Goal: Check status: Check status

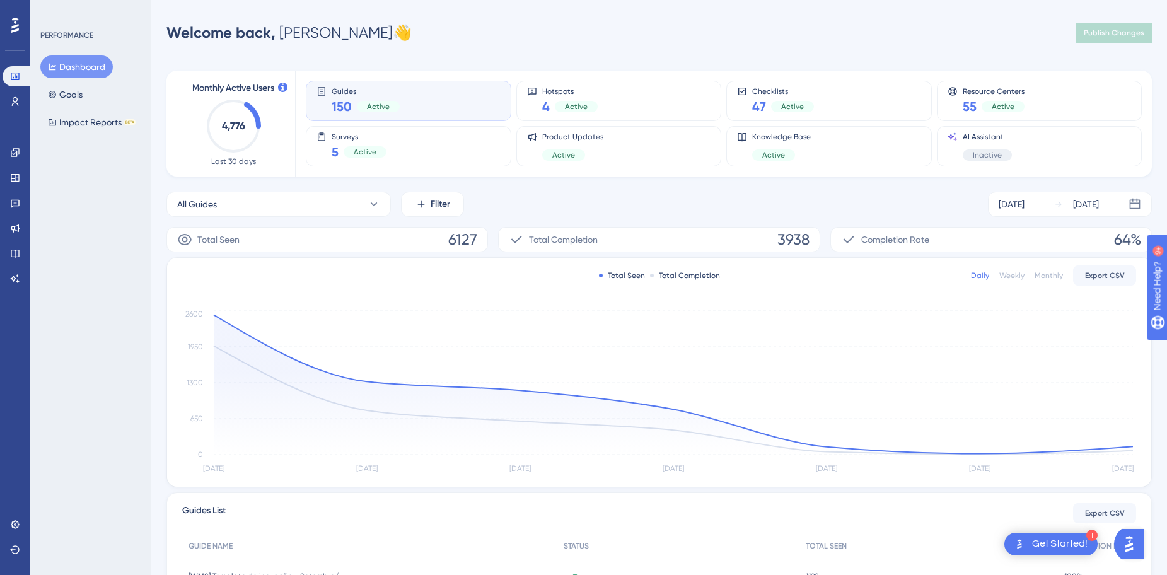
click at [71, 66] on button "Dashboard" at bounding box center [76, 66] width 73 height 23
click at [13, 101] on icon at bounding box center [15, 101] width 10 height 10
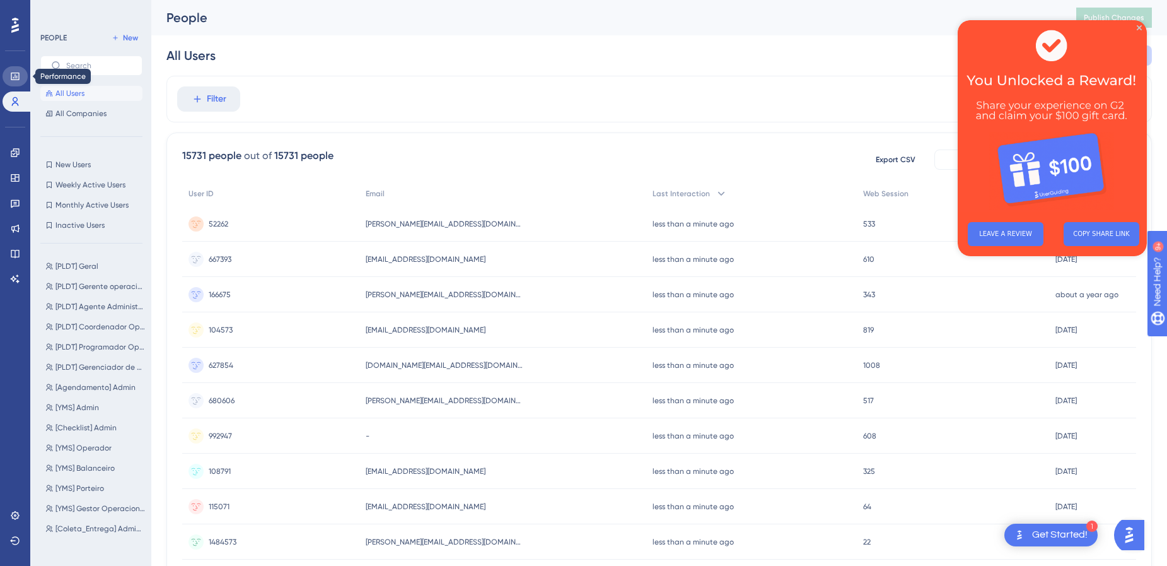
click at [16, 76] on icon at bounding box center [15, 76] width 10 height 10
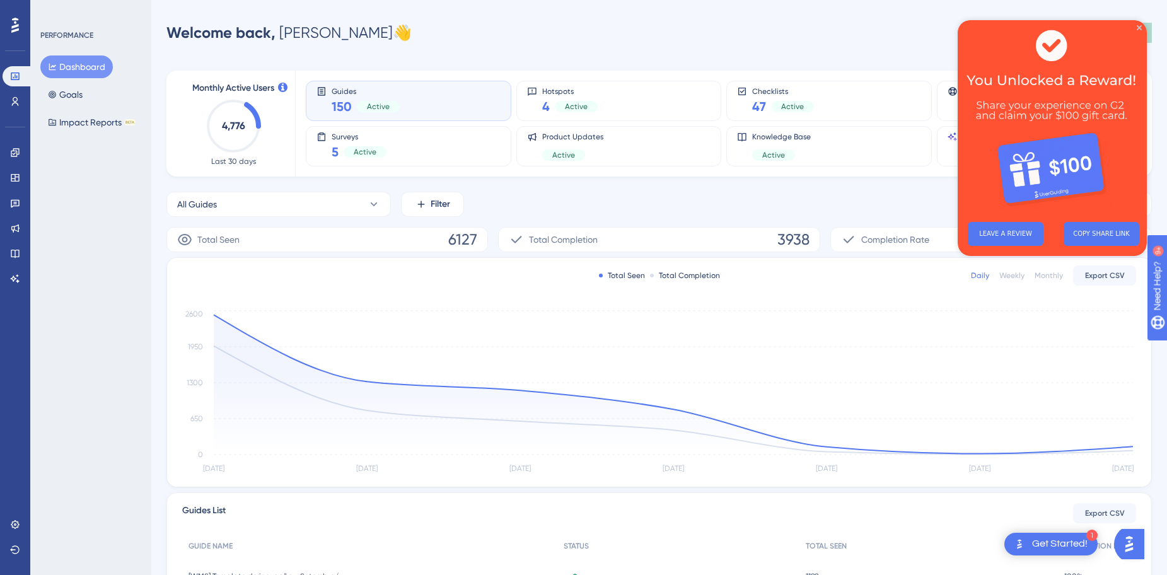
scroll to position [242, 0]
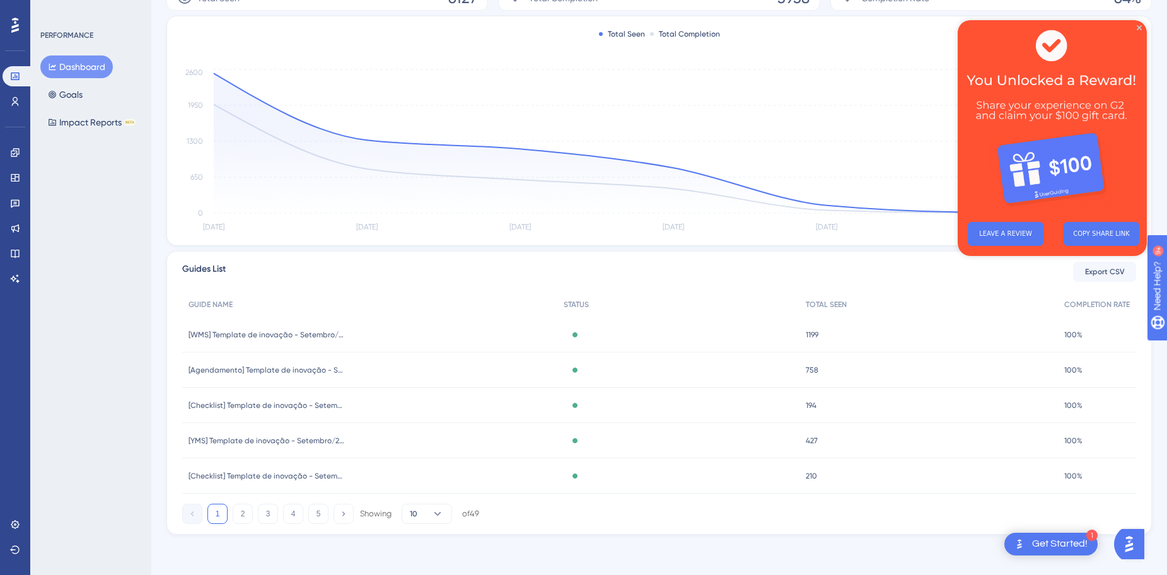
click at [394, 369] on div "[Agendamento] Template de inovação - [DATE] - Copiloto [Agendamento] Template d…" at bounding box center [369, 370] width 375 height 35
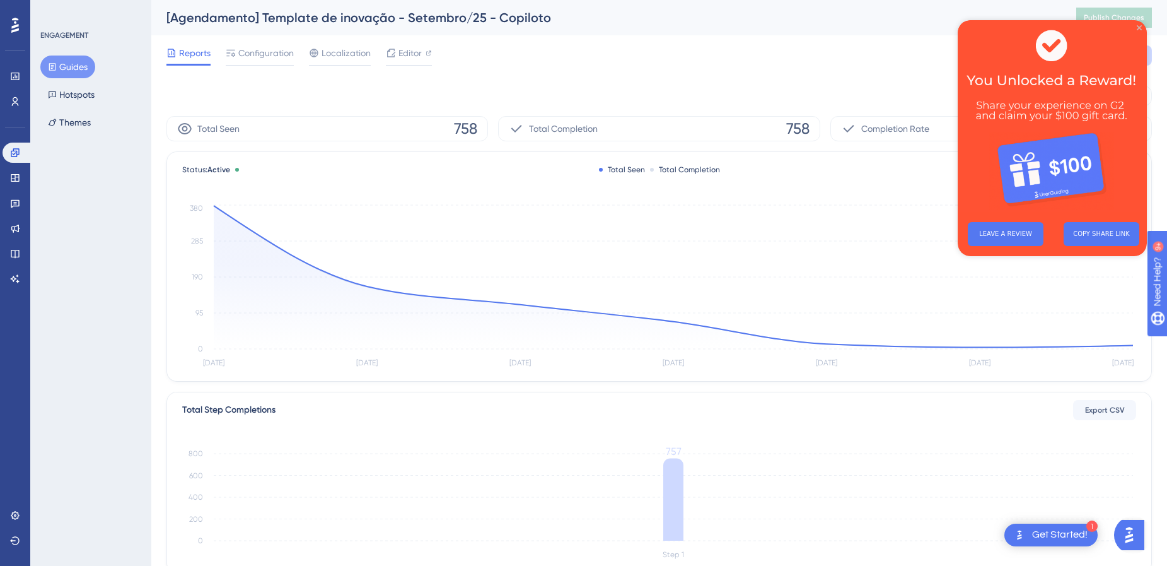
click at [1140, 25] on icon "Close Preview" at bounding box center [1139, 27] width 5 height 5
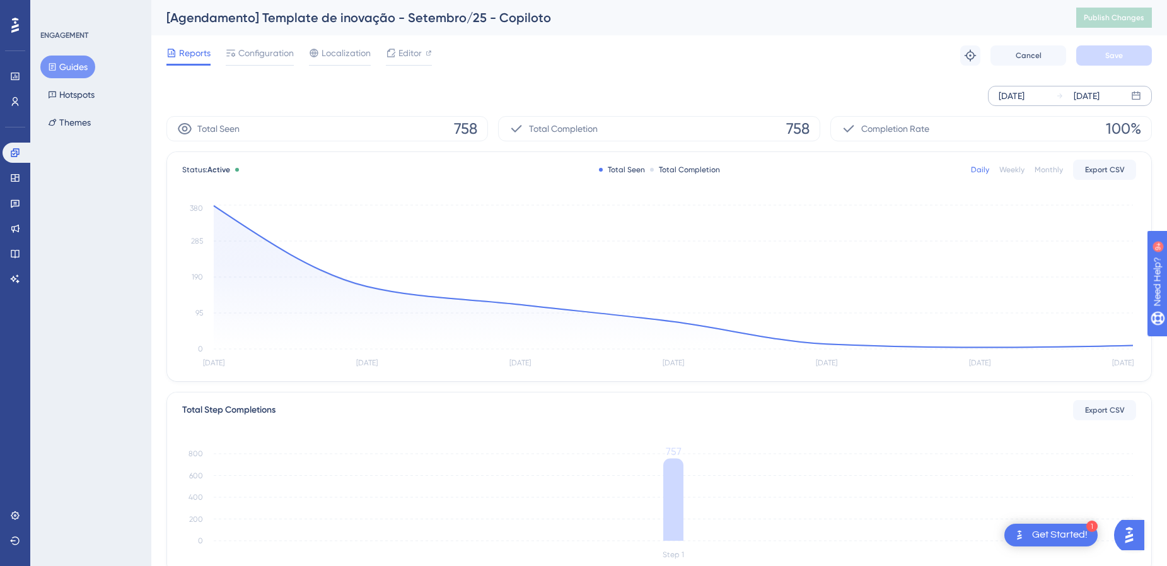
click at [1010, 100] on div "[DATE]" at bounding box center [1012, 95] width 26 height 15
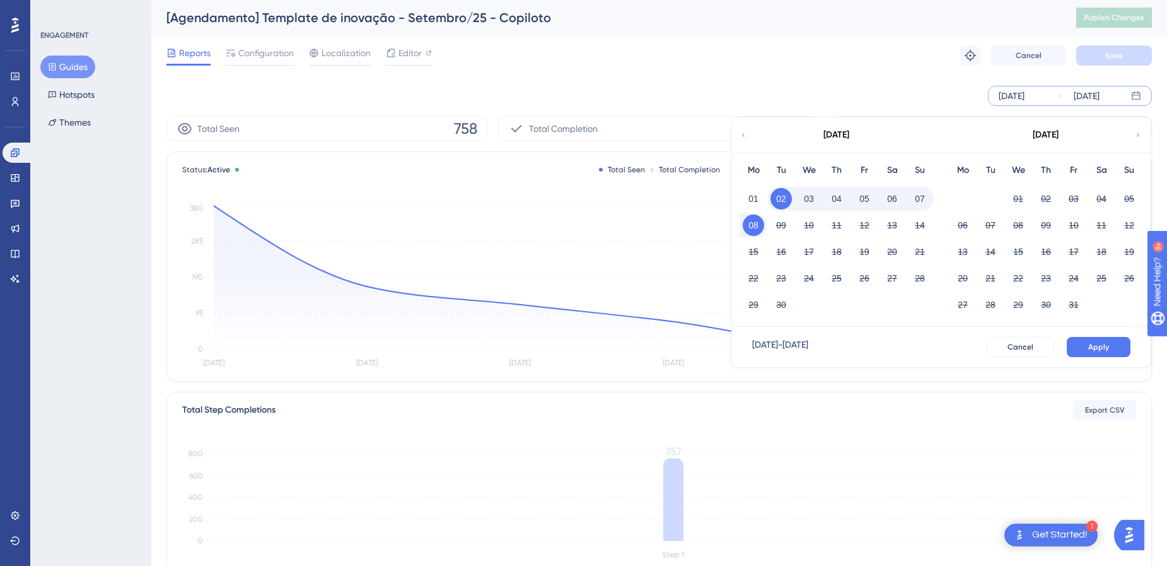
click at [749, 139] on div "[DATE]" at bounding box center [836, 134] width 208 height 35
click at [742, 132] on icon at bounding box center [744, 134] width 8 height 11
click at [742, 133] on icon at bounding box center [744, 134] width 8 height 11
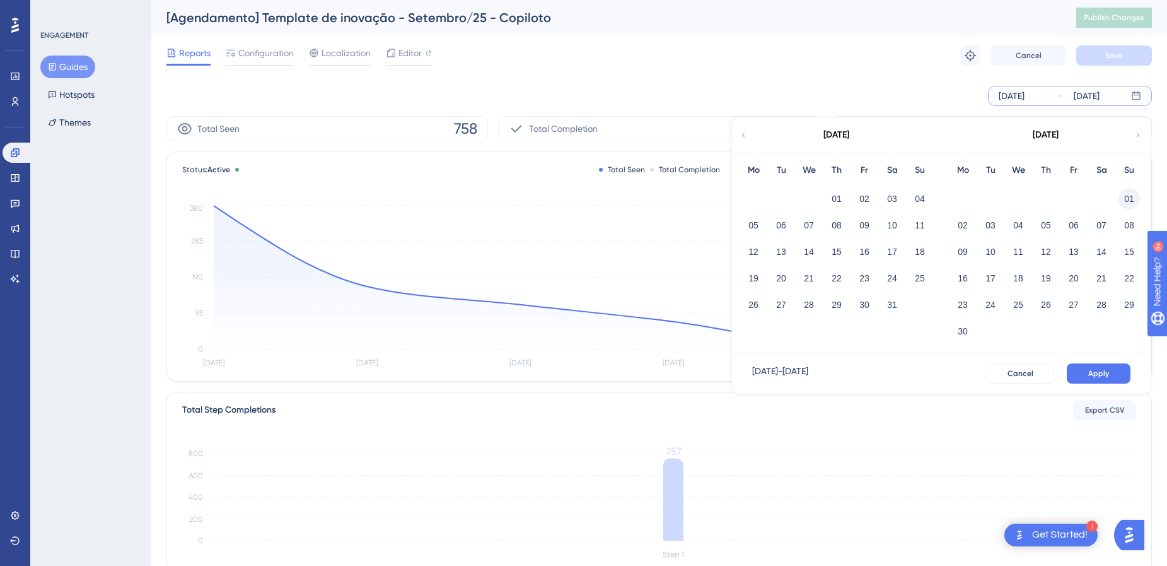
click at [1125, 199] on button "01" at bounding box center [1129, 198] width 21 height 21
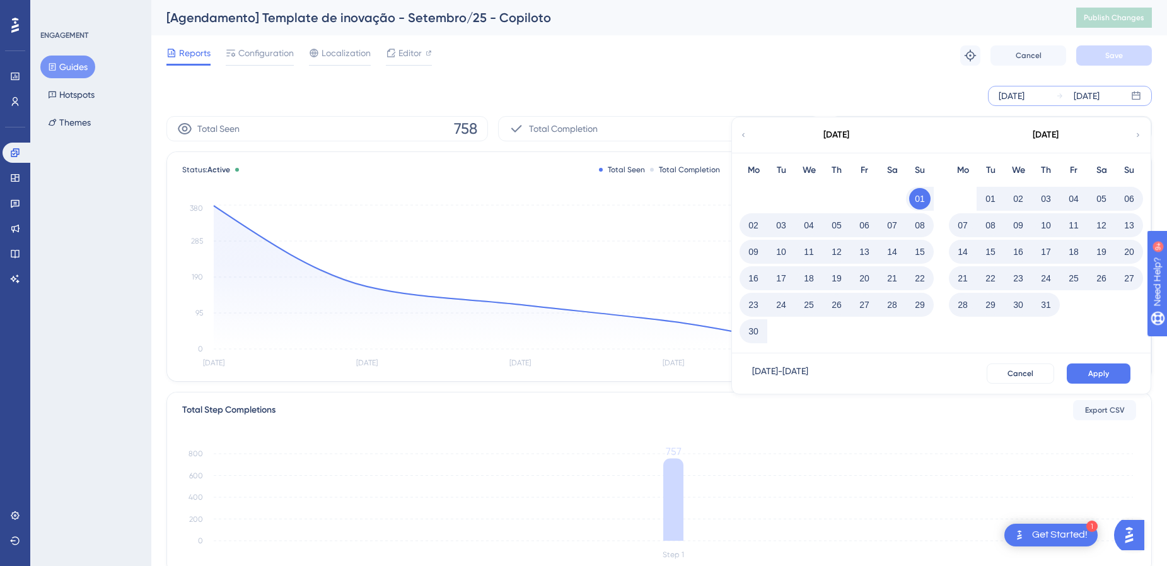
click at [1049, 308] on button "31" at bounding box center [1046, 304] width 21 height 21
click at [1111, 369] on button "Apply" at bounding box center [1099, 373] width 64 height 20
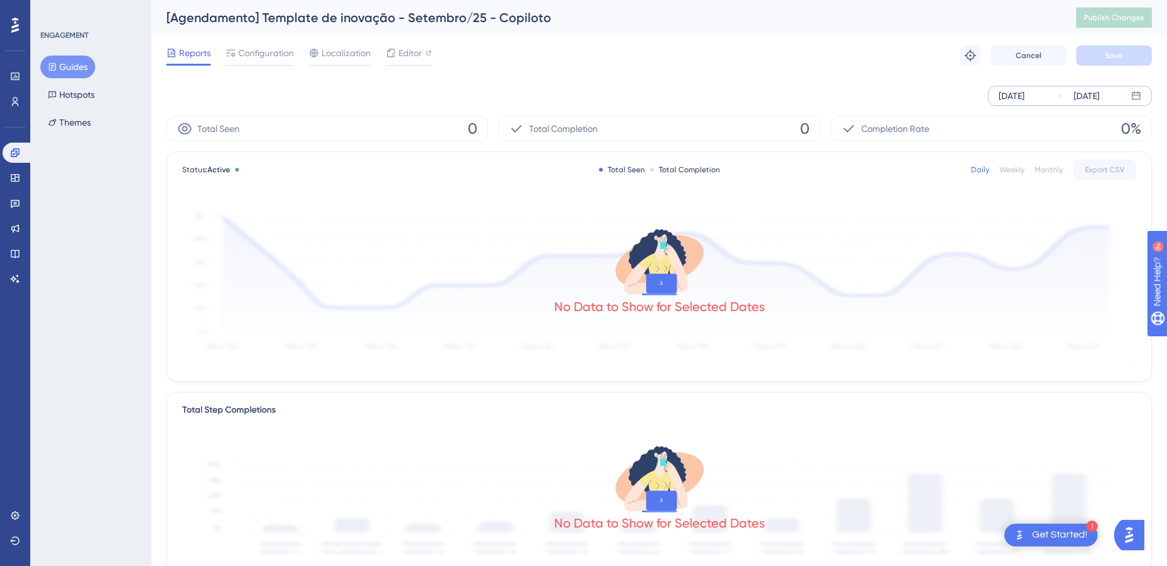
click at [180, 50] on span "Reports" at bounding box center [195, 52] width 32 height 15
click at [182, 52] on span "Reports" at bounding box center [195, 52] width 32 height 15
click at [60, 67] on button "Guides" at bounding box center [67, 66] width 55 height 23
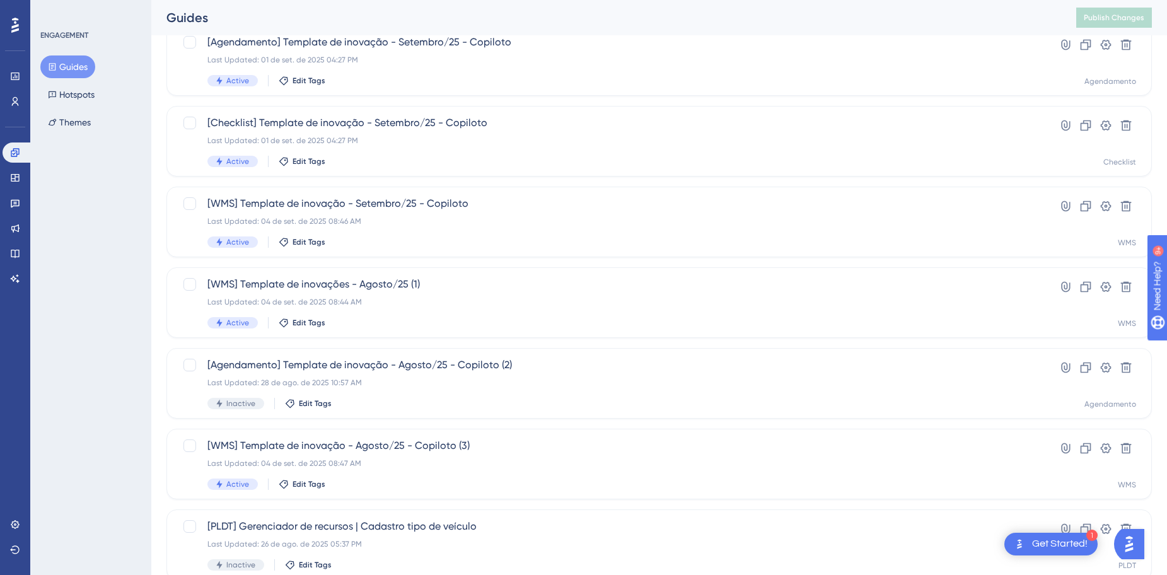
scroll to position [404, 0]
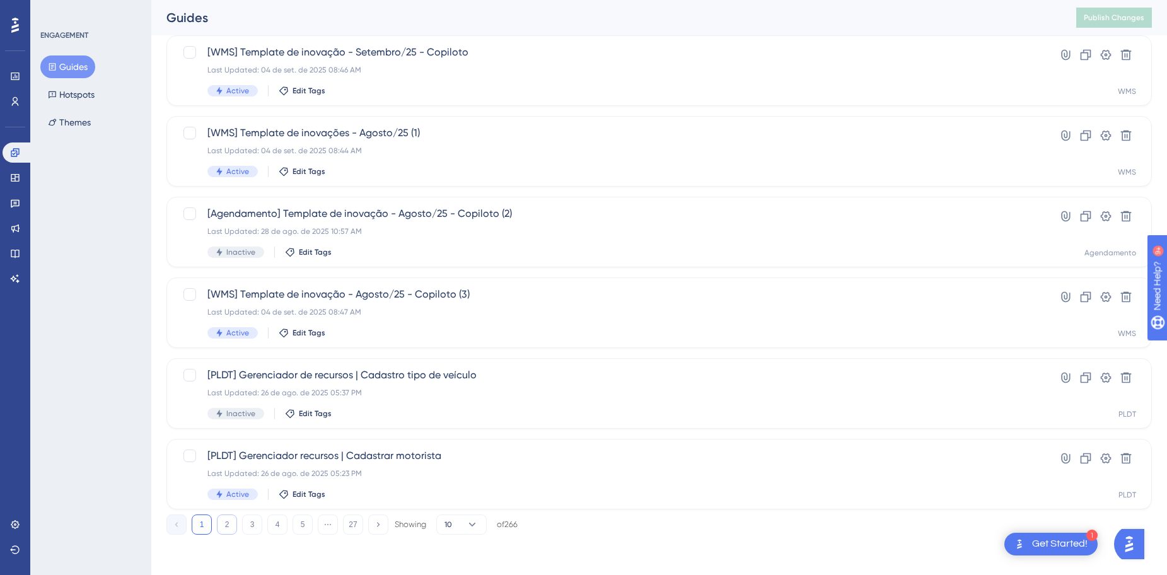
click at [221, 525] on button "2" at bounding box center [227, 525] width 20 height 20
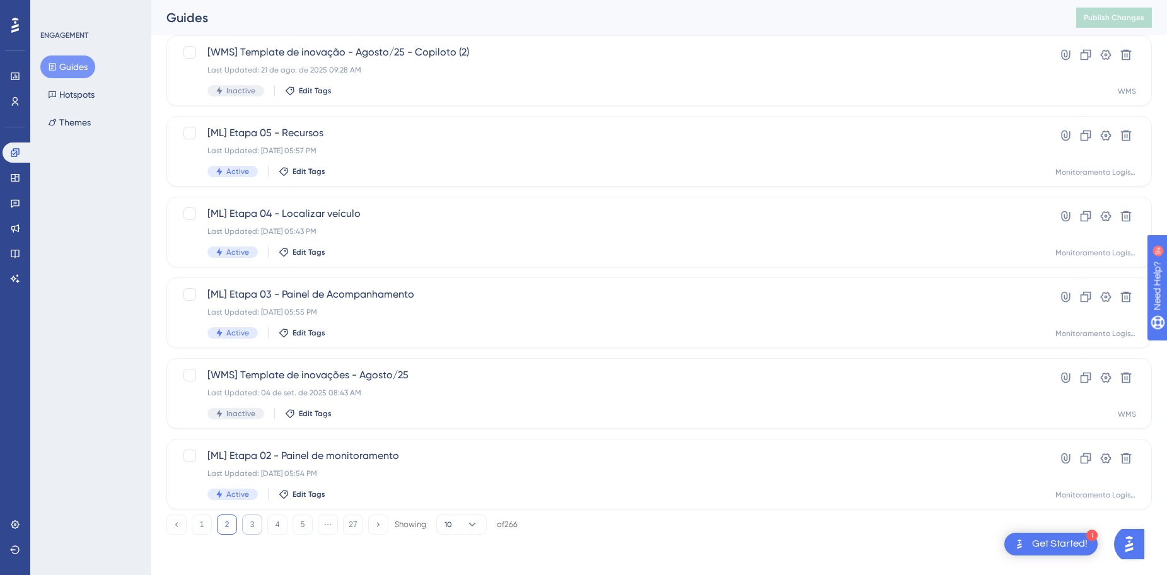
click at [248, 527] on button "3" at bounding box center [252, 525] width 20 height 20
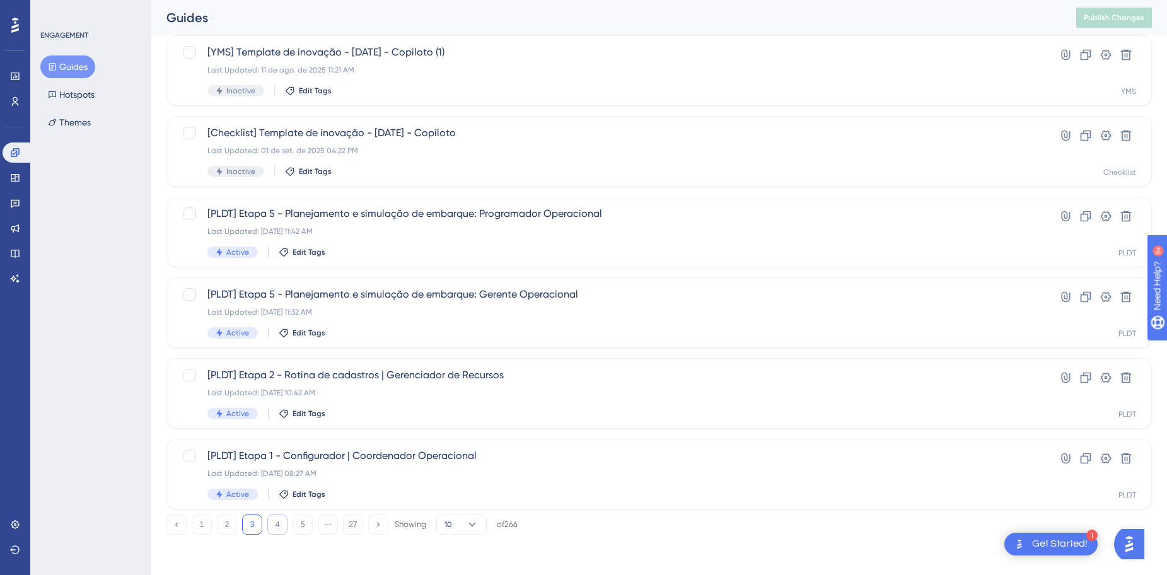
click at [277, 526] on button "4" at bounding box center [277, 525] width 20 height 20
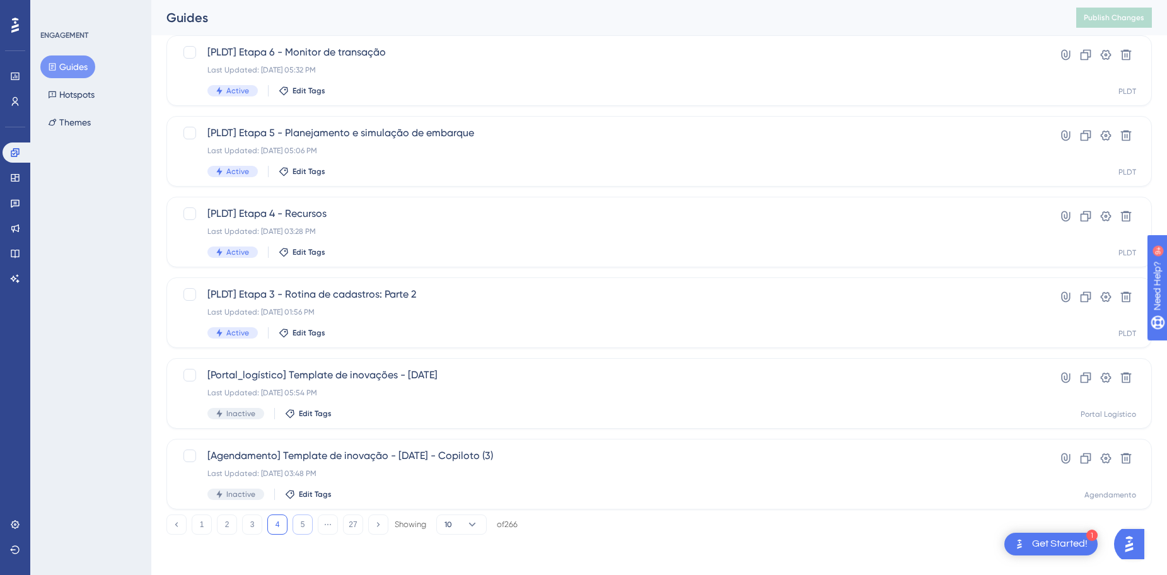
click at [303, 522] on button "5" at bounding box center [303, 525] width 20 height 20
click at [300, 525] on button "6" at bounding box center [303, 525] width 20 height 20
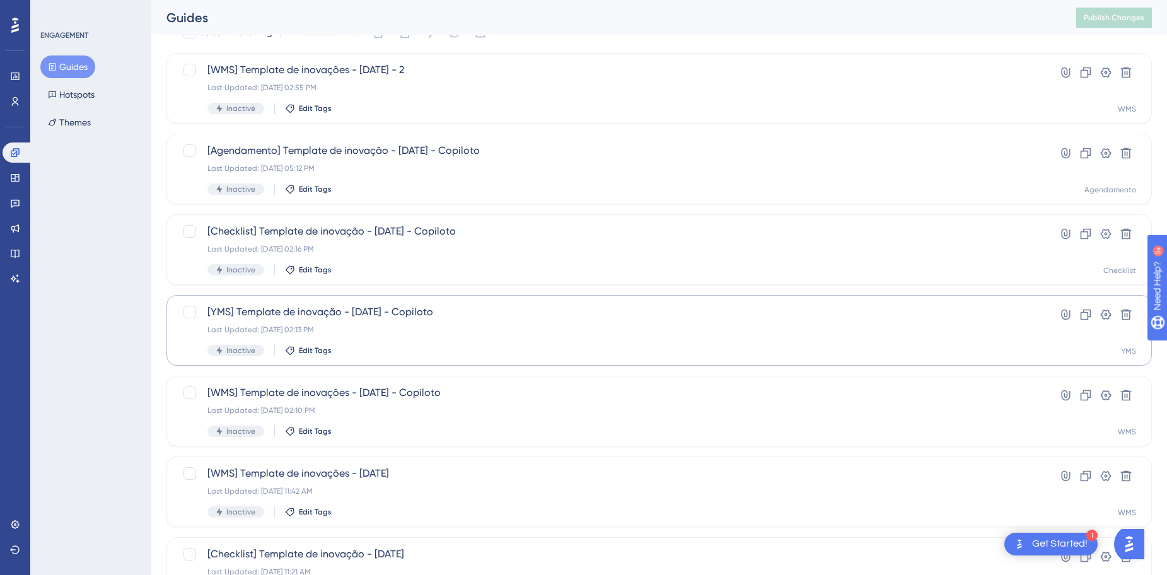
scroll to position [0, 0]
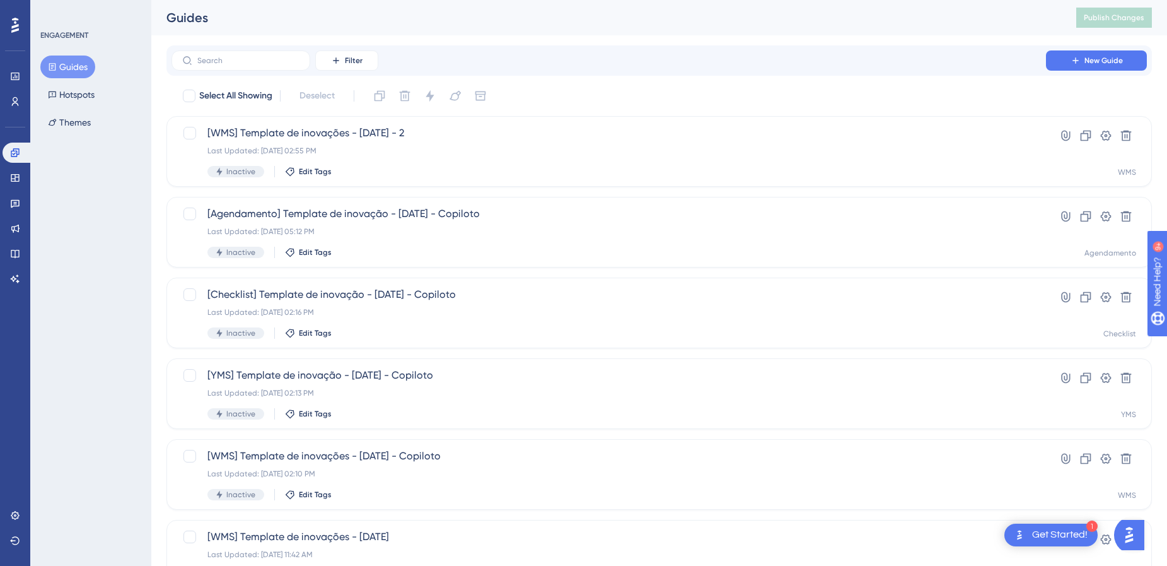
click at [264, 73] on div "Filter New Guide" at bounding box center [659, 60] width 986 height 30
click at [260, 64] on input "text" at bounding box center [248, 60] width 102 height 9
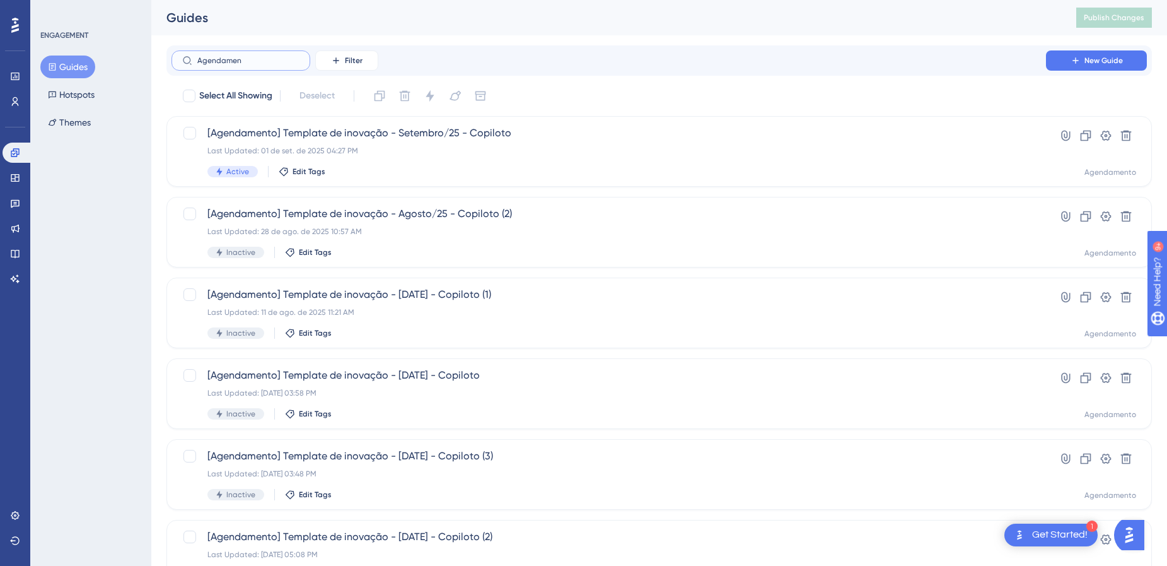
type input "Agendameny"
checkbox input "true"
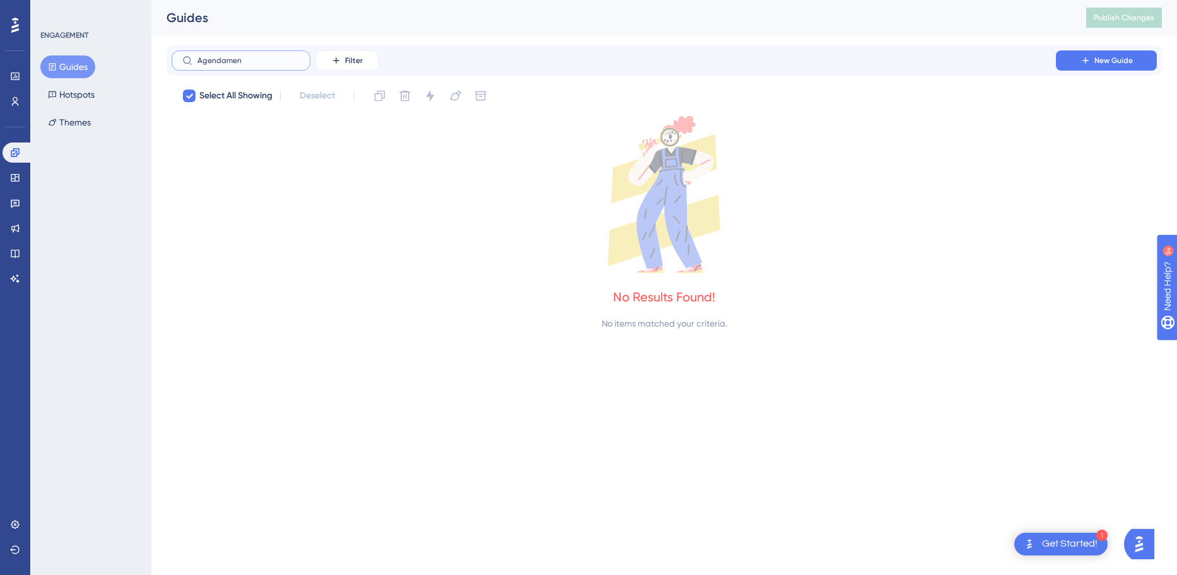
type input "Agendament"
checkbox input "false"
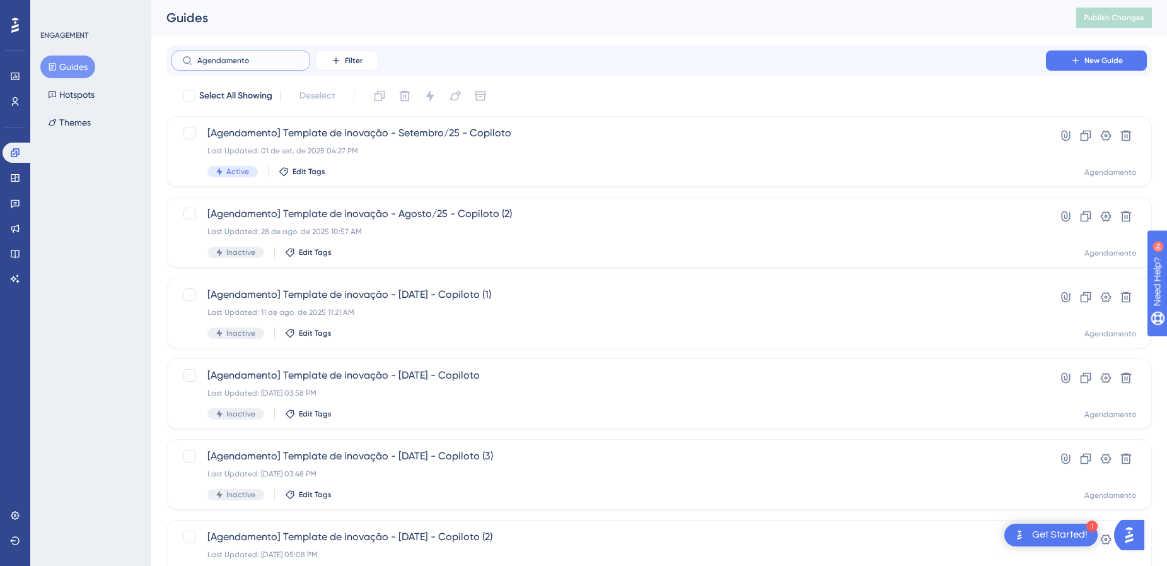
type input "Agendamento"
click at [270, 62] on input "Agendamento" at bounding box center [248, 60] width 102 height 9
click at [15, 79] on icon at bounding box center [15, 76] width 10 height 10
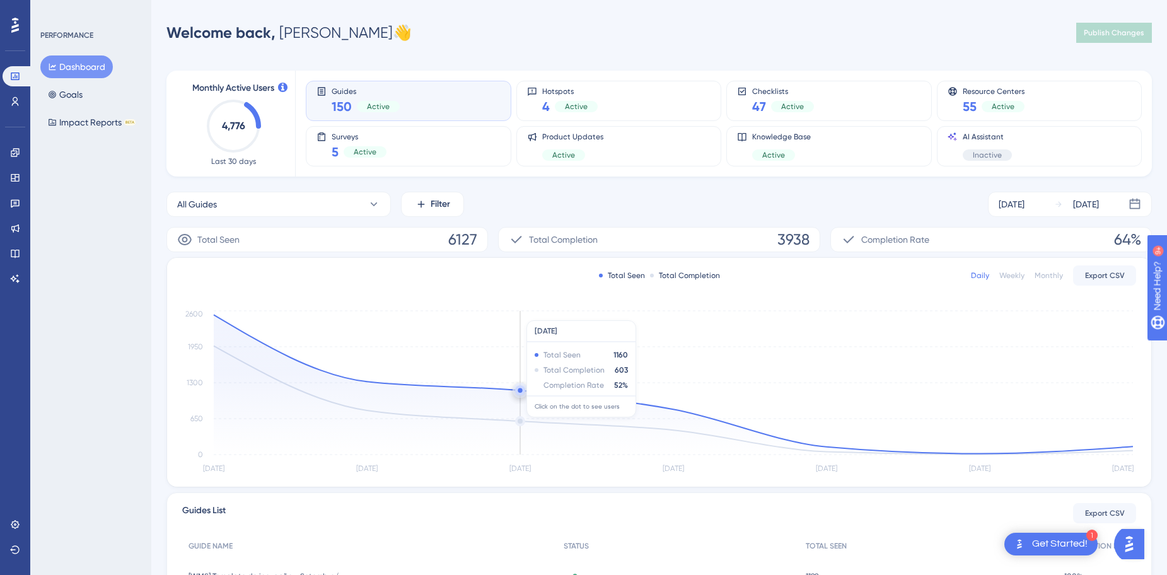
scroll to position [242, 0]
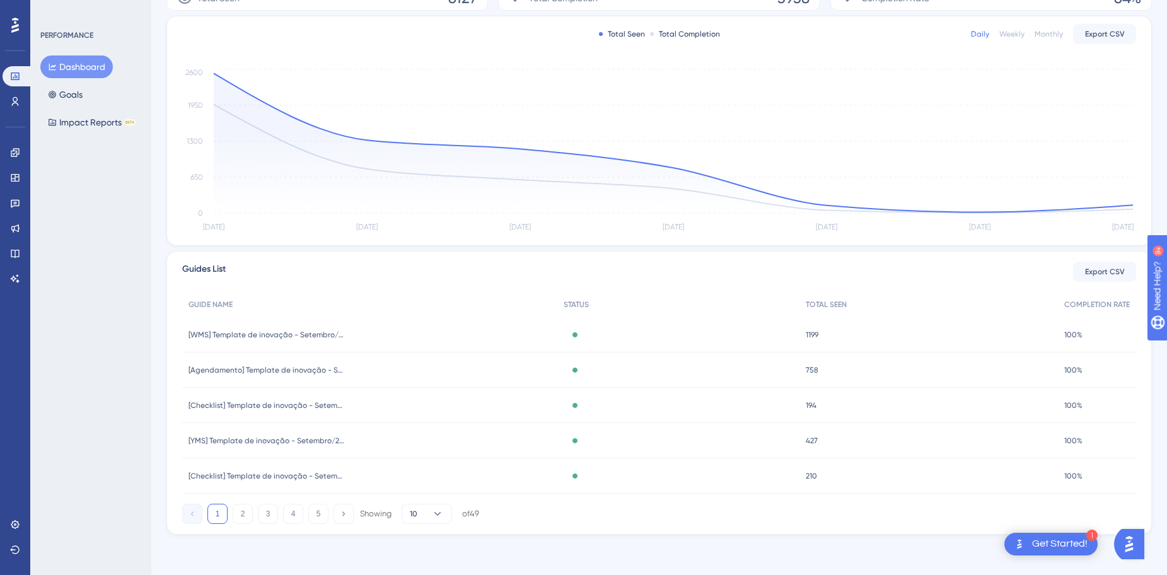
click at [19, 23] on div at bounding box center [15, 25] width 20 height 20
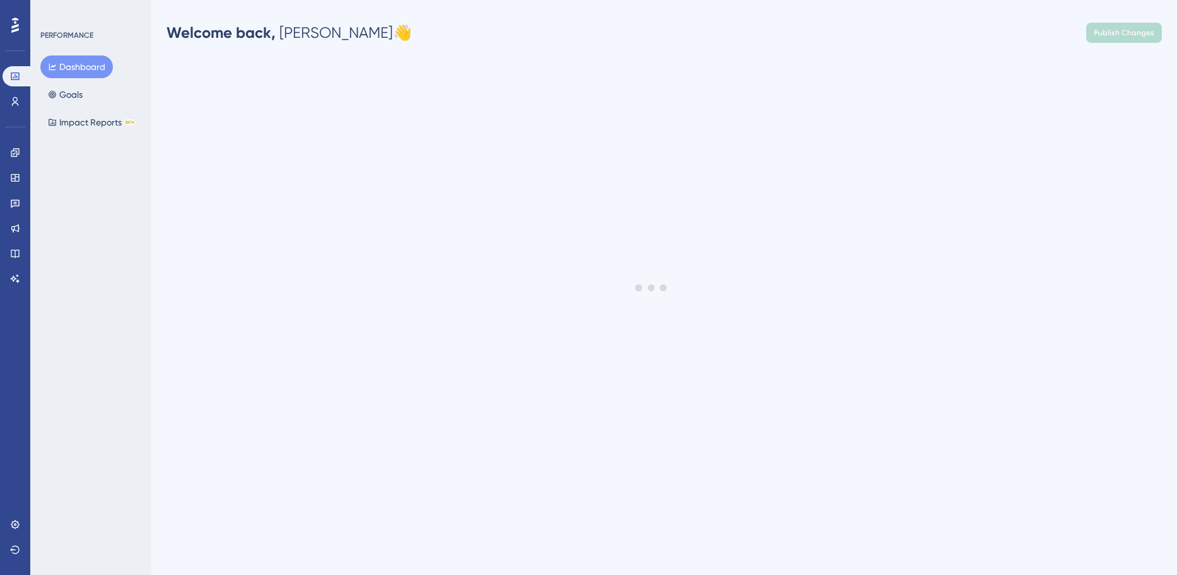
click at [67, 64] on button "Dashboard" at bounding box center [76, 66] width 73 height 23
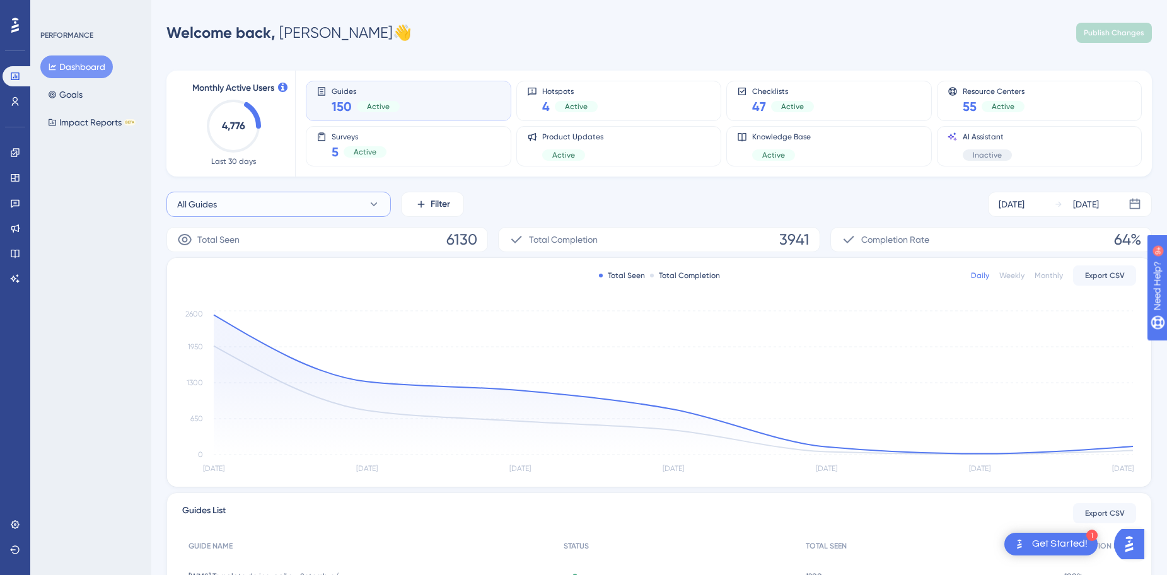
click at [317, 203] on button "All Guides" at bounding box center [278, 204] width 225 height 25
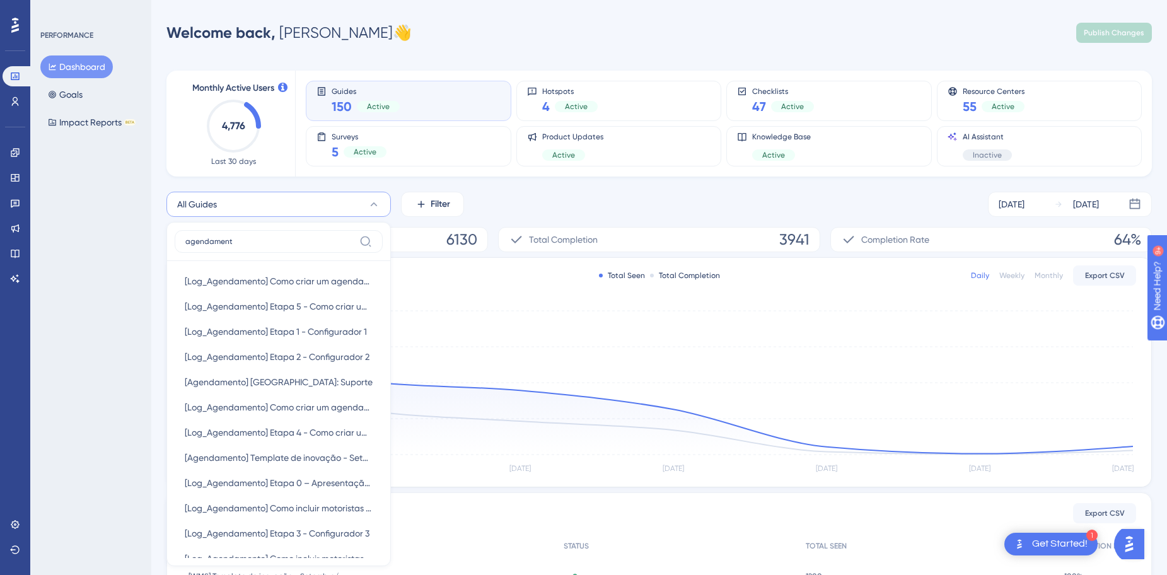
type input "agendamento"
drag, startPoint x: 236, startPoint y: 242, endPoint x: -15, endPoint y: 230, distance: 250.7
click at [0, 0] on html "1 Get Started! Performance Users Engagement Widgets Feedback Product Updates Kn…" at bounding box center [583, 0] width 1167 height 0
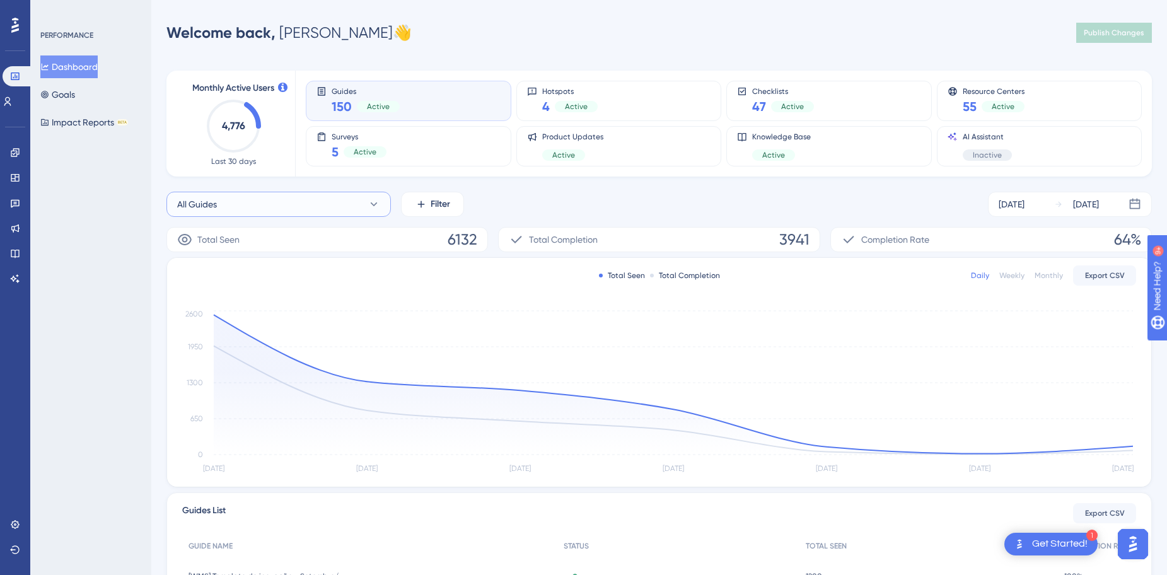
click at [298, 209] on button "All Guides" at bounding box center [278, 204] width 225 height 25
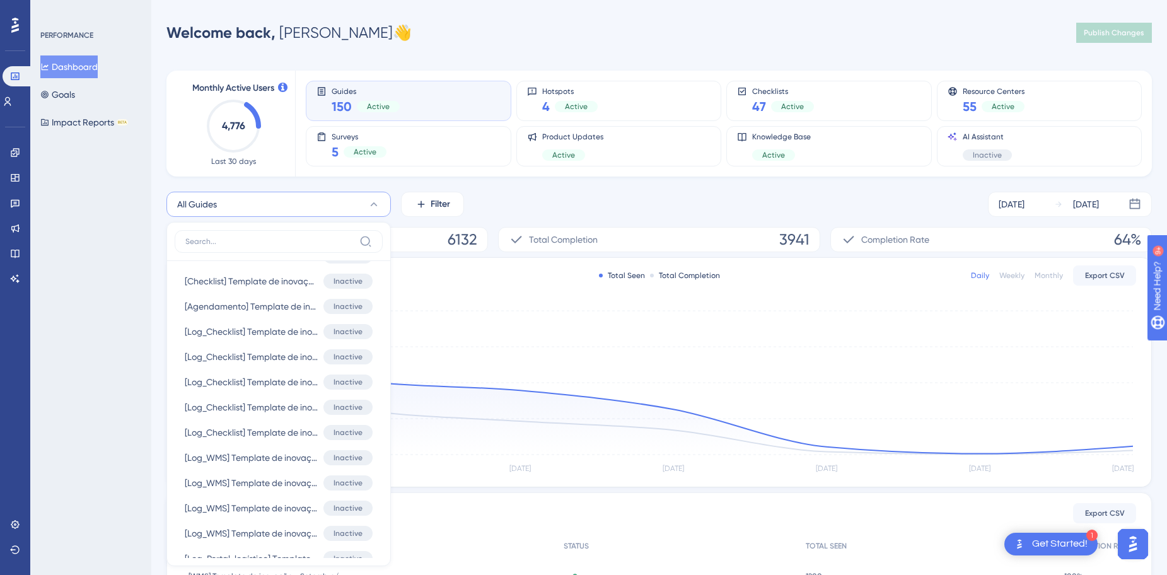
scroll to position [3973, 0]
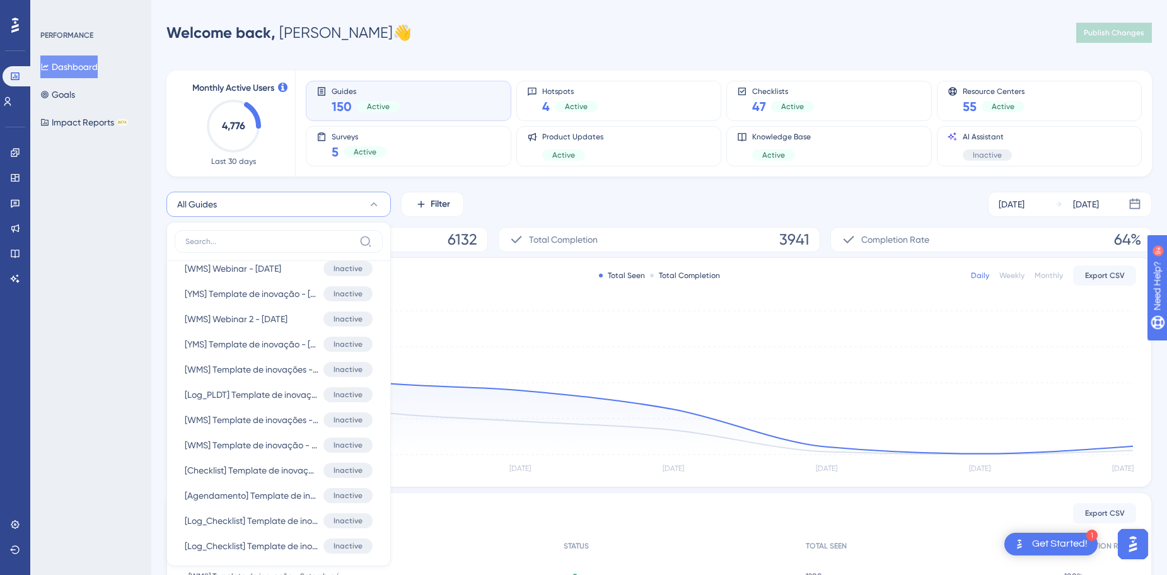
click at [89, 252] on div "PERFORMANCE Dashboard Goals Impact Reports BETA" at bounding box center [90, 287] width 121 height 575
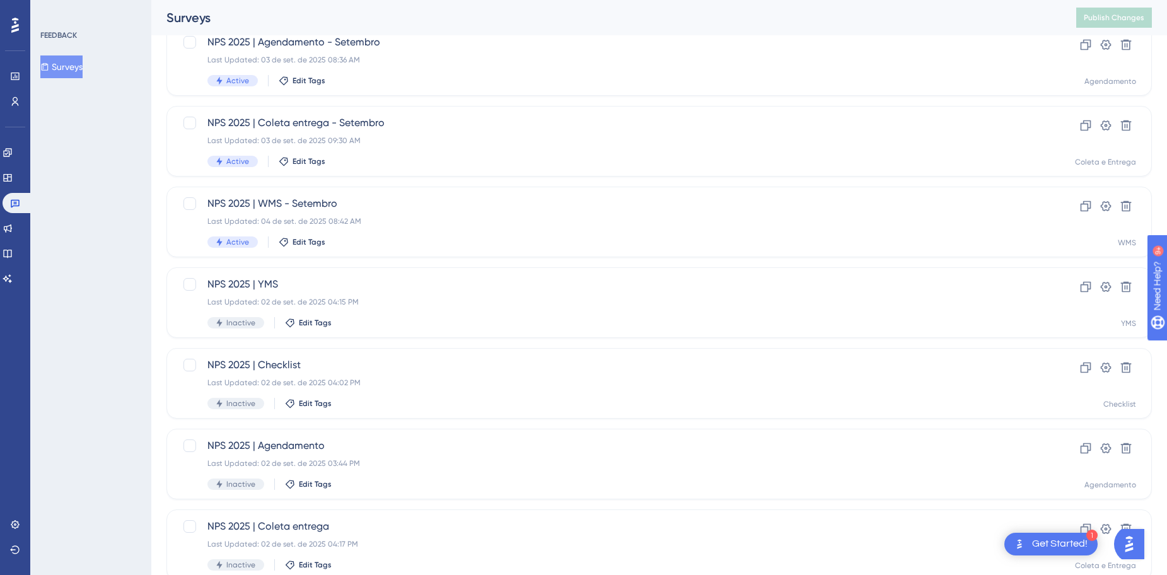
scroll to position [404, 0]
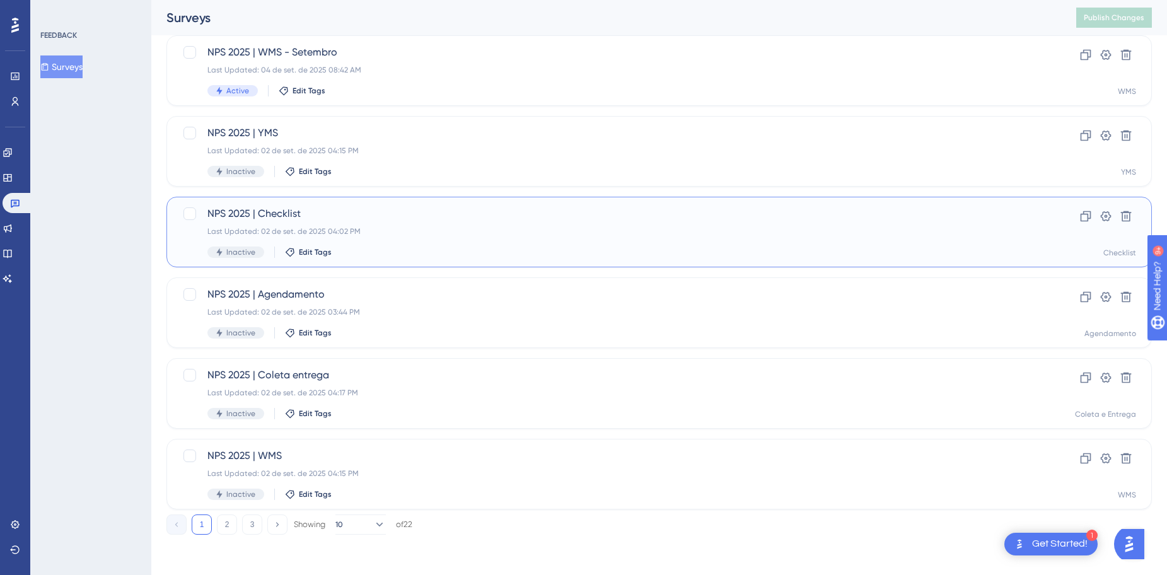
click at [506, 244] on div "NPS 2025 | Checklist Last Updated: 02 de set. de 2025 04:02 PM Inactive Edit Ta…" at bounding box center [608, 232] width 803 height 52
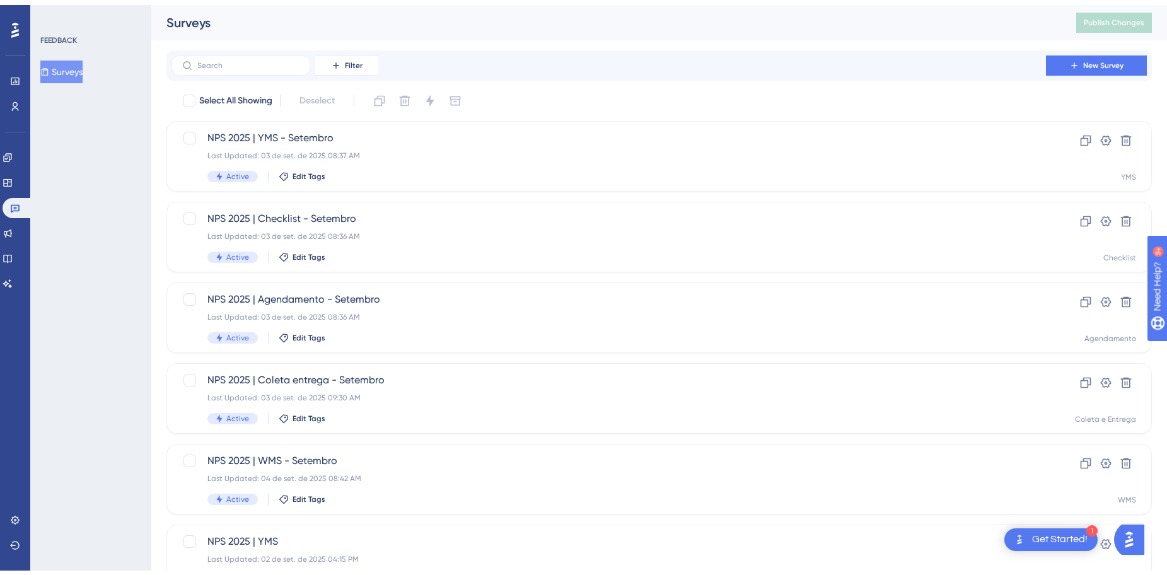
scroll to position [404, 0]
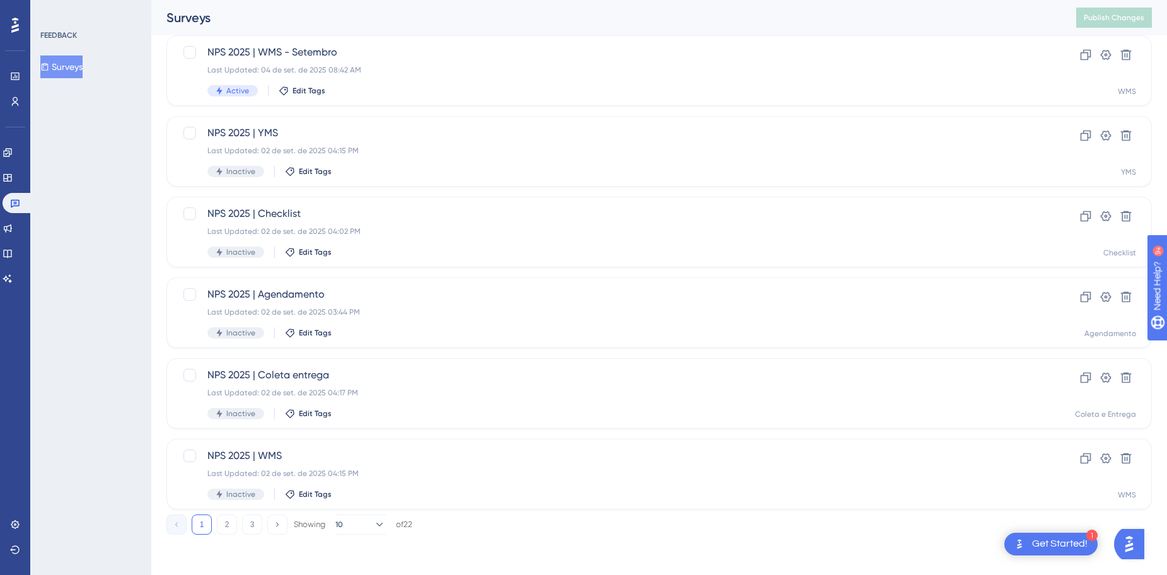
click at [89, 348] on div "FEEDBACK Surveys" at bounding box center [90, 287] width 121 height 575
click at [232, 530] on button "2" at bounding box center [227, 525] width 20 height 20
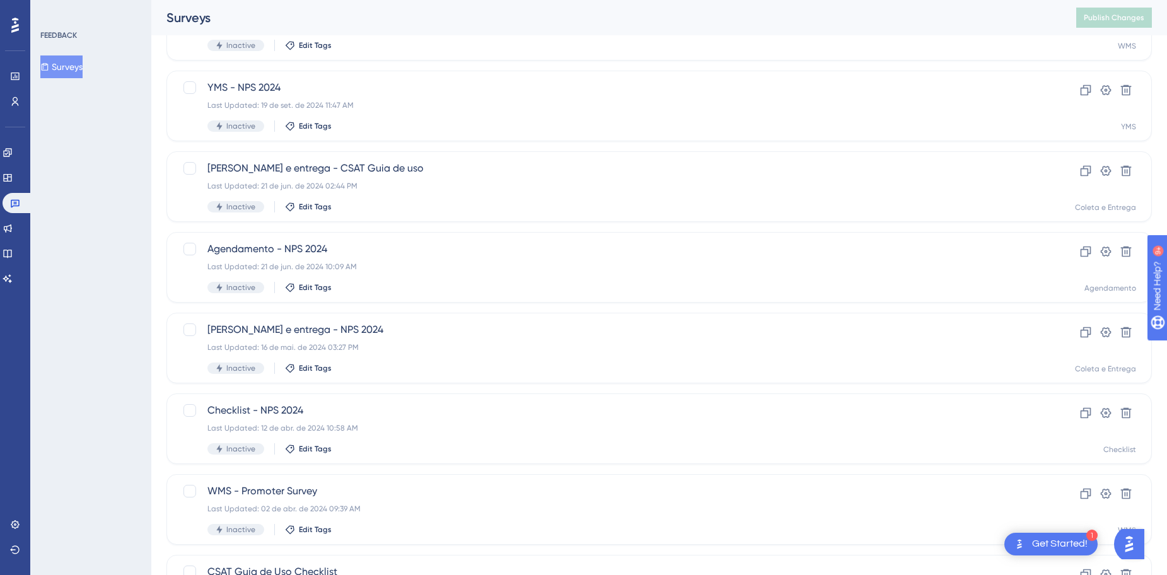
scroll to position [63, 0]
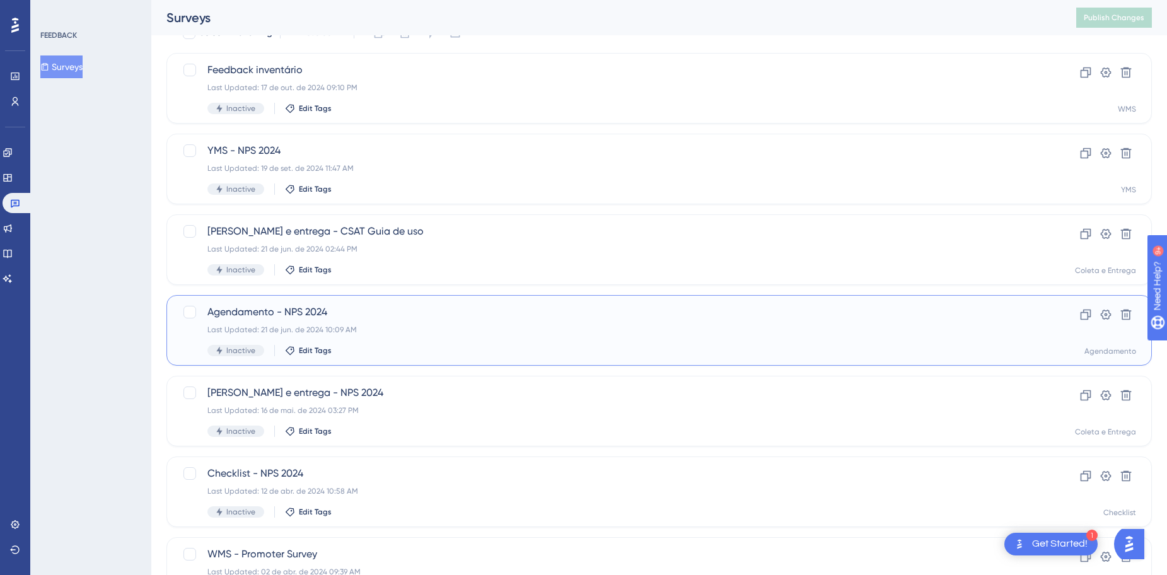
click at [312, 317] on span "Agendamento - NPS 2024" at bounding box center [608, 312] width 803 height 15
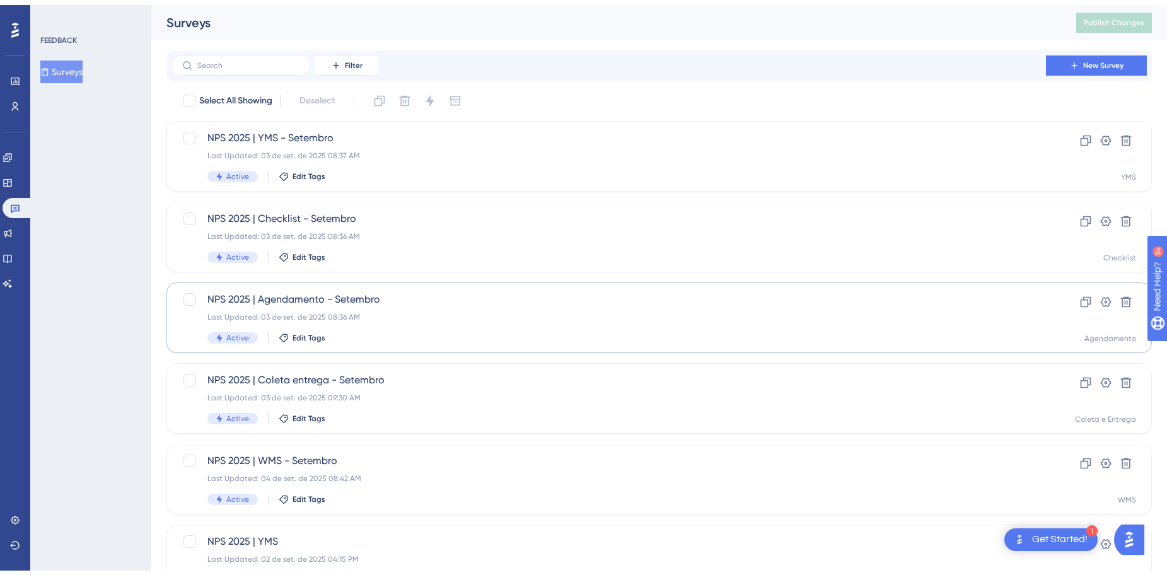
scroll to position [63, 0]
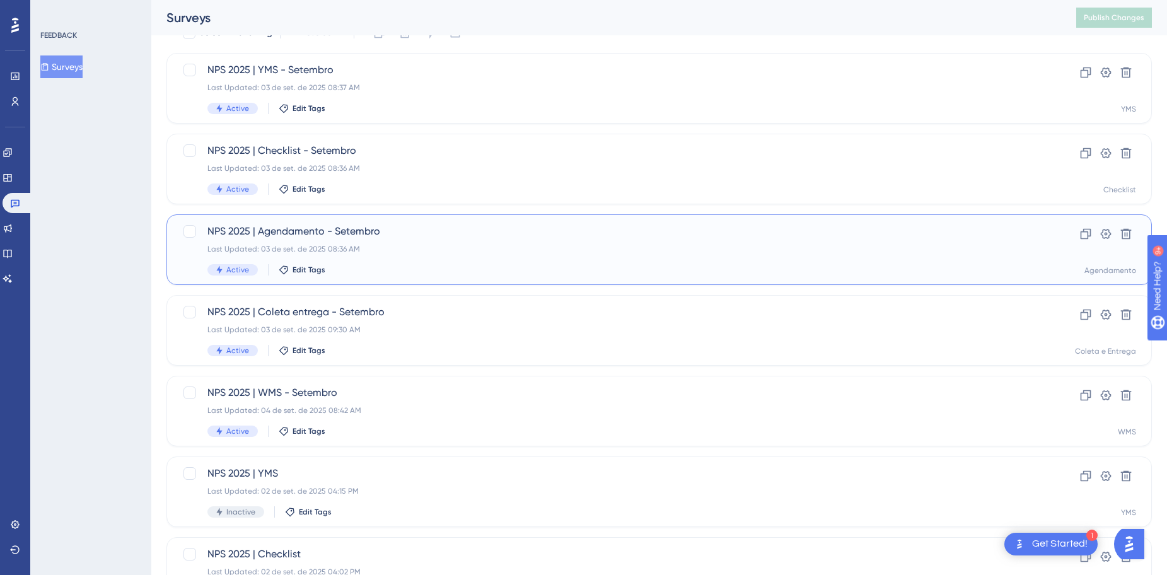
click at [427, 254] on div "Last Updated: 03 de set. de 2025 08:36 AM" at bounding box center [608, 249] width 803 height 10
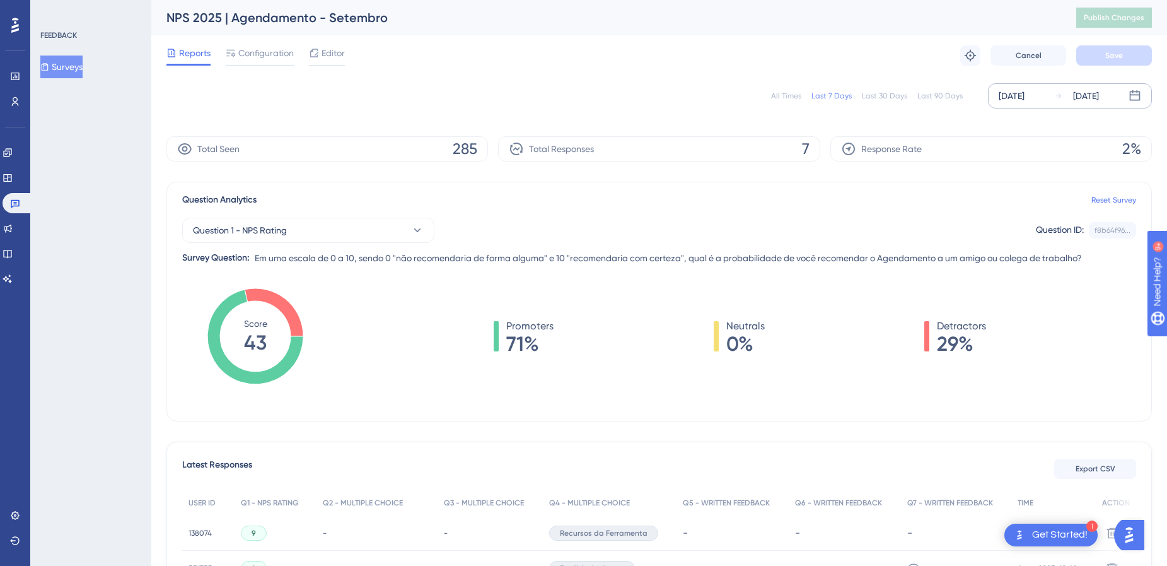
click at [1025, 94] on div "[DATE]" at bounding box center [1012, 95] width 26 height 15
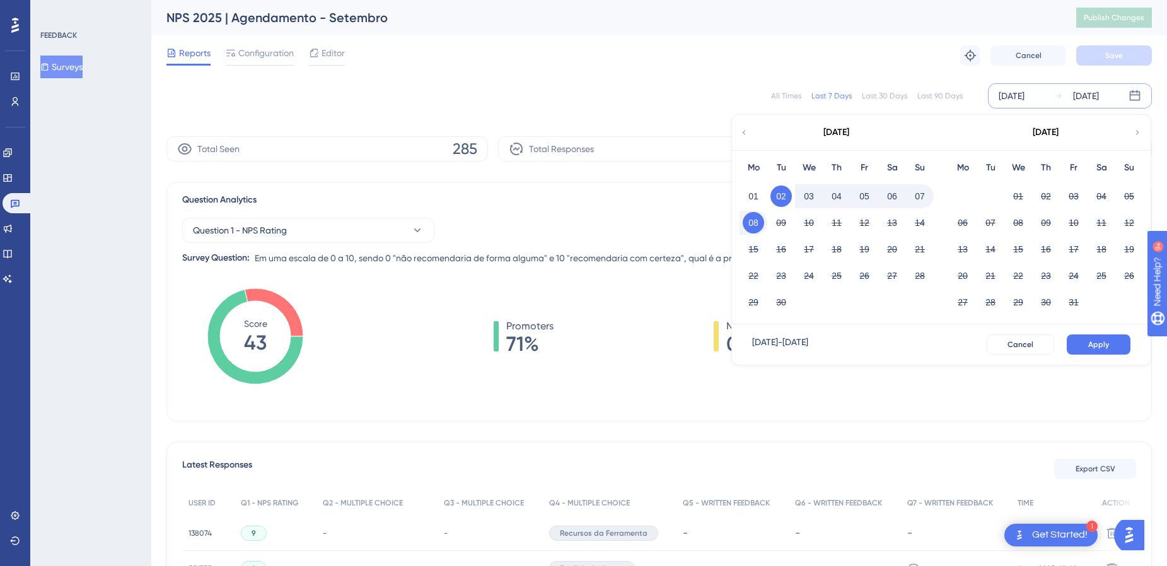
click at [743, 130] on icon at bounding box center [744, 132] width 9 height 11
click at [778, 194] on button "01" at bounding box center [781, 195] width 21 height 21
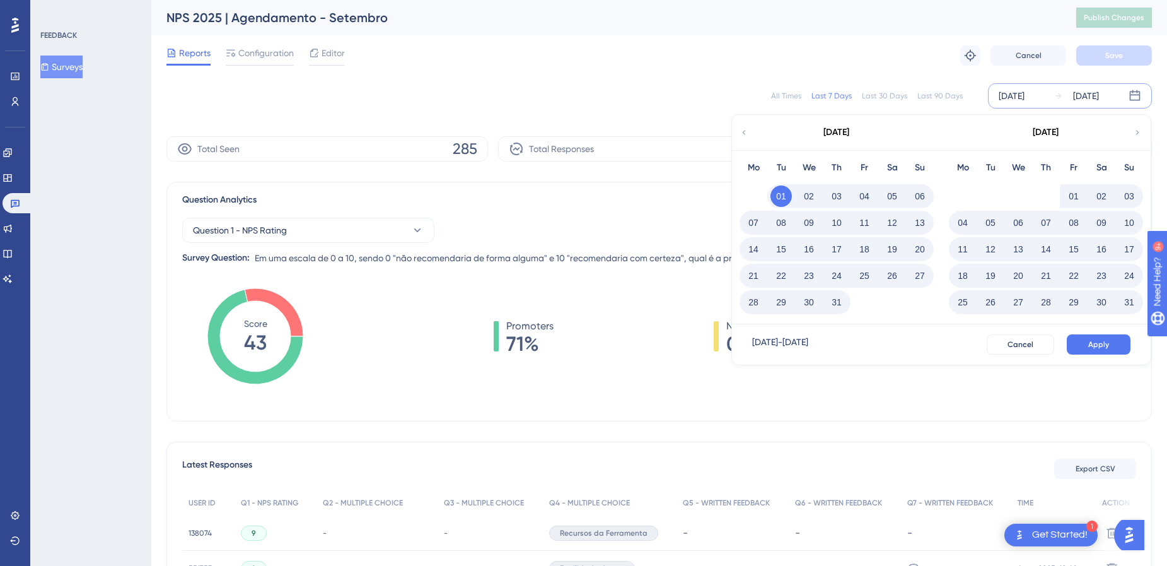
drag, startPoint x: 783, startPoint y: 195, endPoint x: 774, endPoint y: 235, distance: 41.3
click at [782, 195] on button "01" at bounding box center [781, 195] width 21 height 21
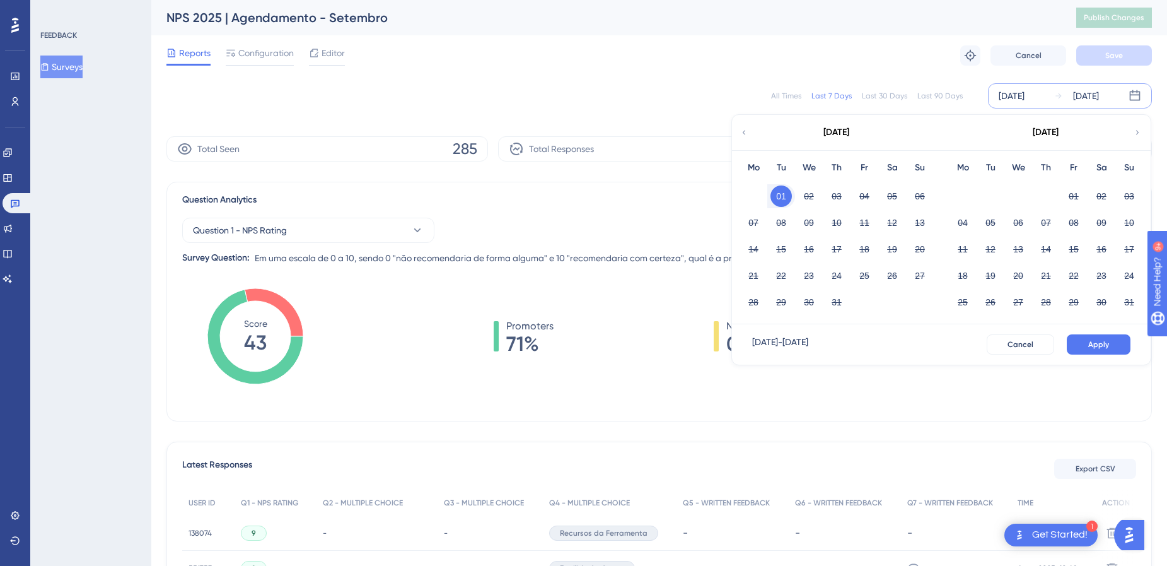
click at [738, 133] on div "[DATE]" at bounding box center [836, 132] width 208 height 35
click at [735, 134] on div "[DATE]" at bounding box center [836, 132] width 208 height 35
click at [745, 132] on icon at bounding box center [744, 132] width 9 height 11
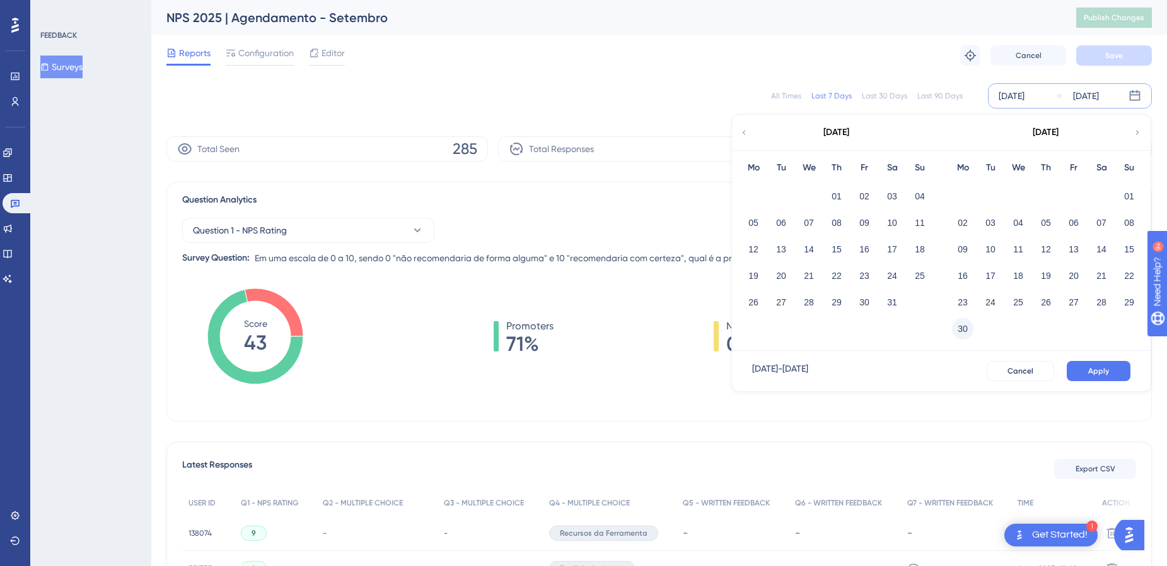
click at [966, 336] on button "30" at bounding box center [962, 328] width 21 height 21
click at [1046, 301] on button "31" at bounding box center [1046, 301] width 21 height 21
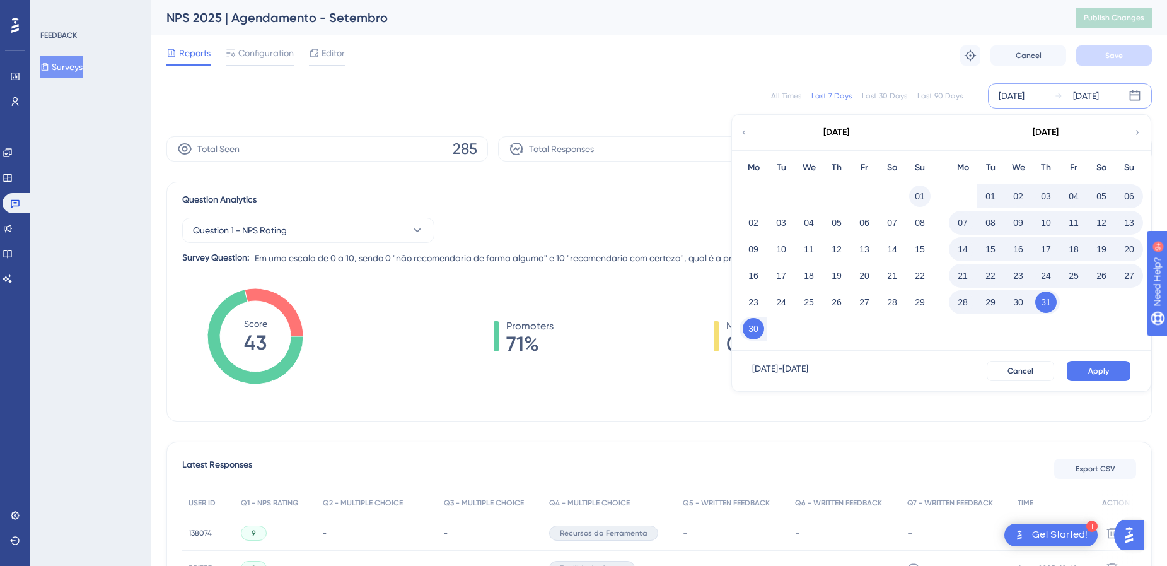
click at [919, 199] on button "01" at bounding box center [919, 195] width 21 height 21
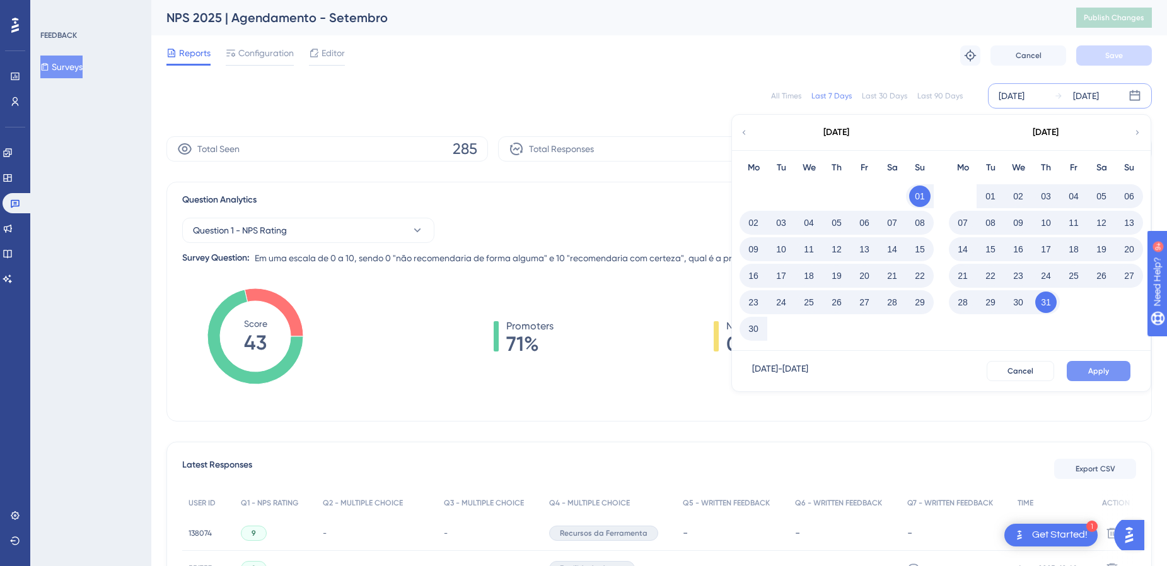
click at [1089, 370] on span "Apply" at bounding box center [1099, 371] width 21 height 10
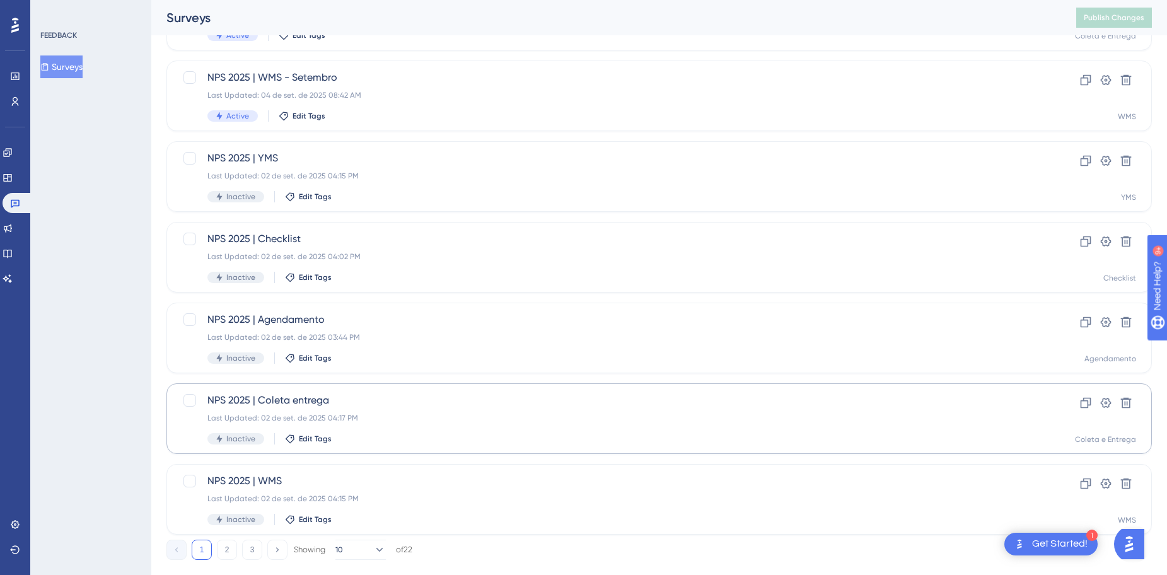
scroll to position [404, 0]
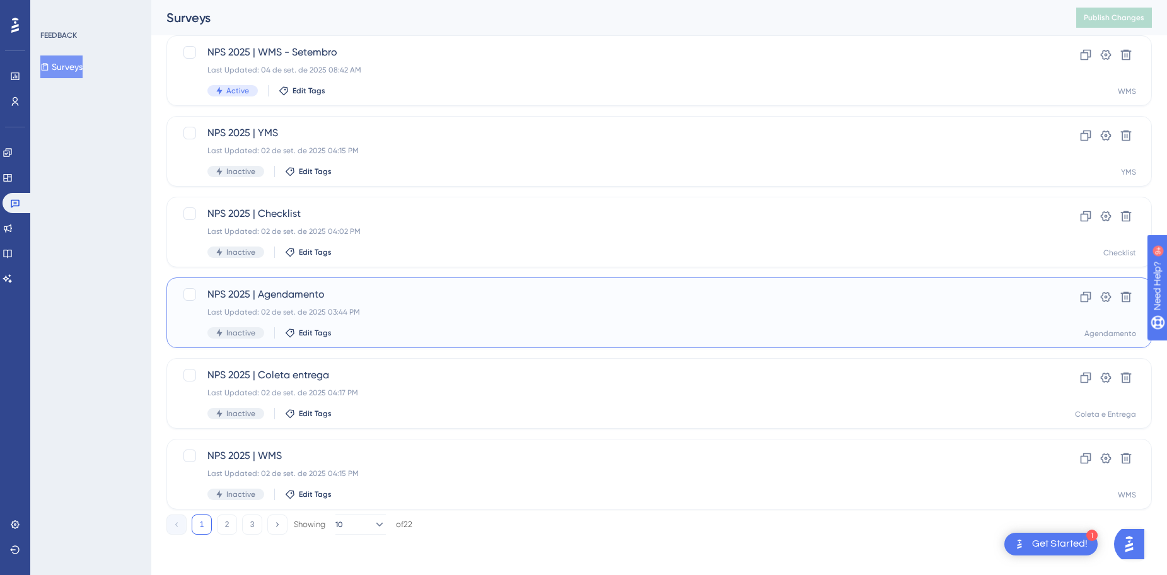
click at [412, 290] on span "NPS 2025 | Agendamento" at bounding box center [608, 294] width 803 height 15
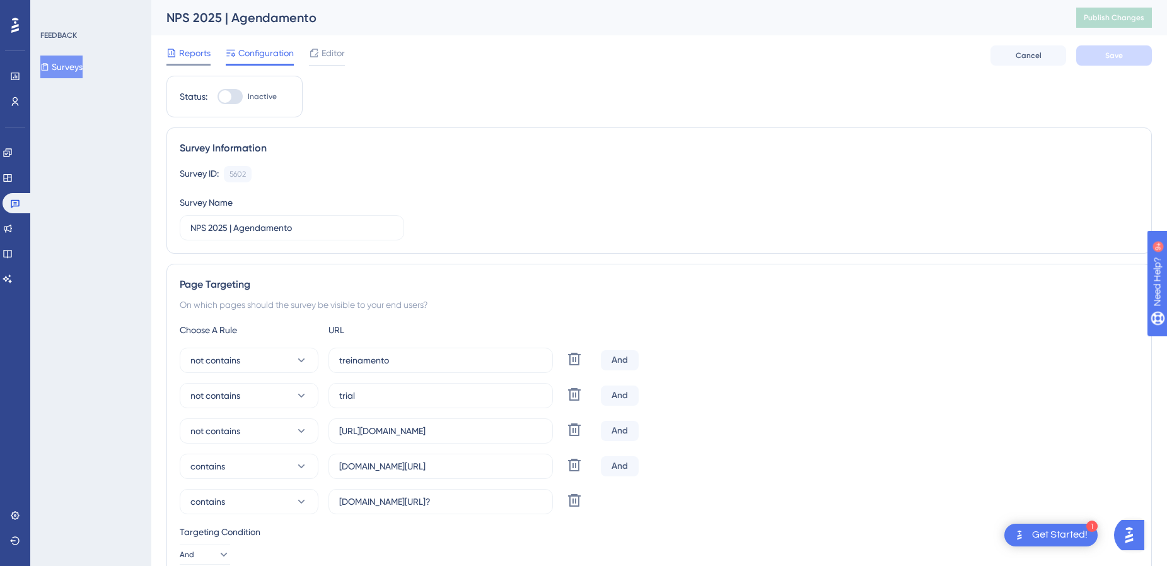
click at [192, 55] on span "Reports" at bounding box center [195, 52] width 32 height 15
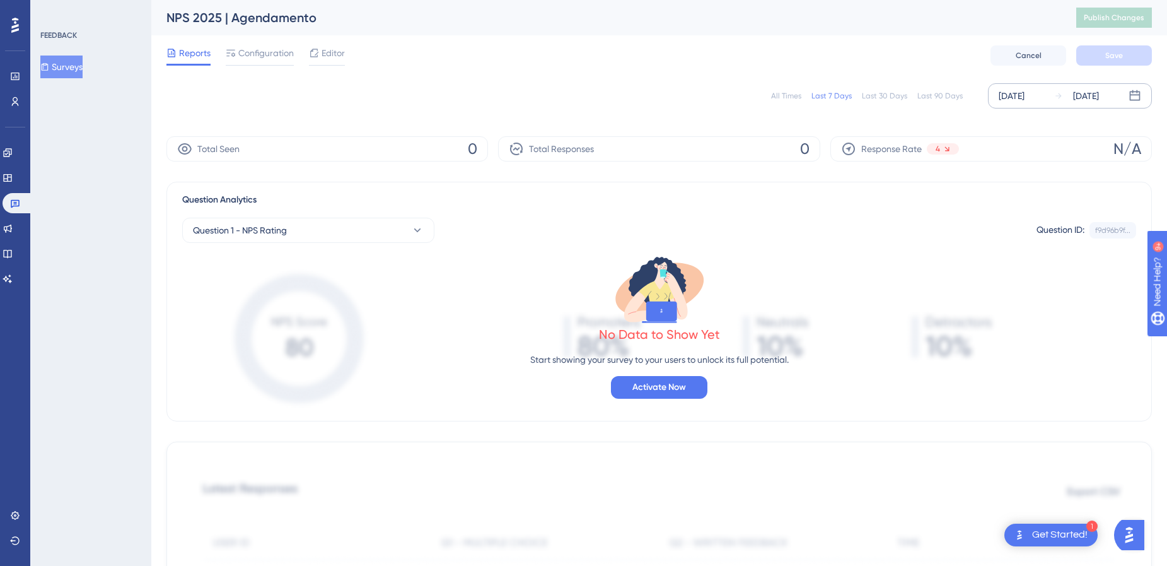
click at [1025, 99] on div "[DATE]" at bounding box center [1012, 95] width 26 height 15
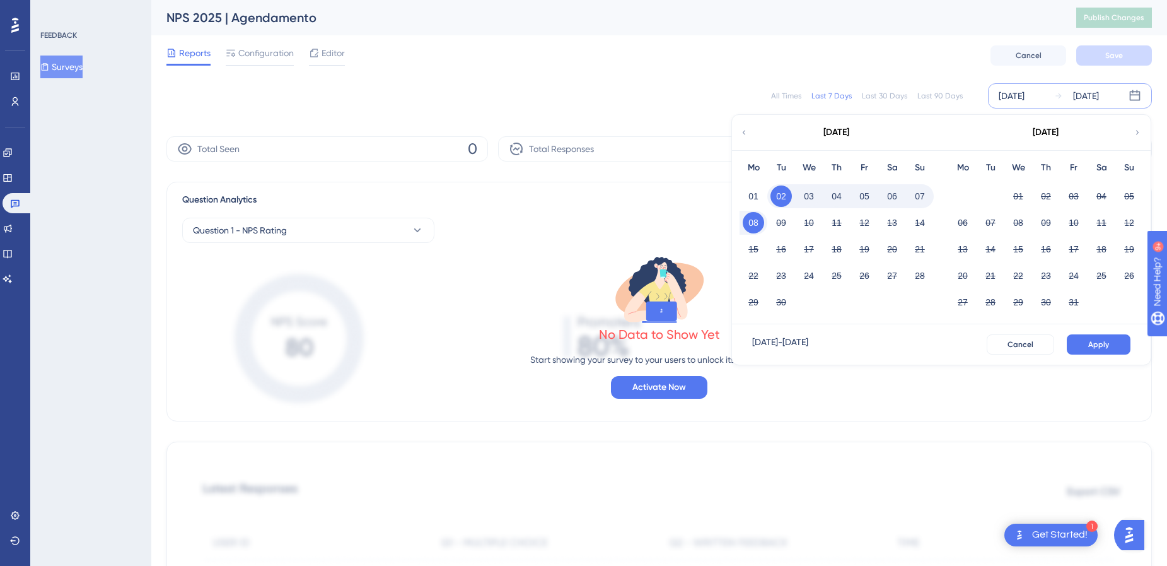
click at [739, 130] on div "[DATE]" at bounding box center [836, 132] width 208 height 35
click at [747, 131] on icon at bounding box center [744, 132] width 9 height 11
drag, startPoint x: 749, startPoint y: 132, endPoint x: 755, endPoint y: 134, distance: 6.6
click at [749, 132] on div "[DATE]" at bounding box center [836, 132] width 208 height 35
click at [747, 133] on icon at bounding box center [744, 132] width 9 height 11
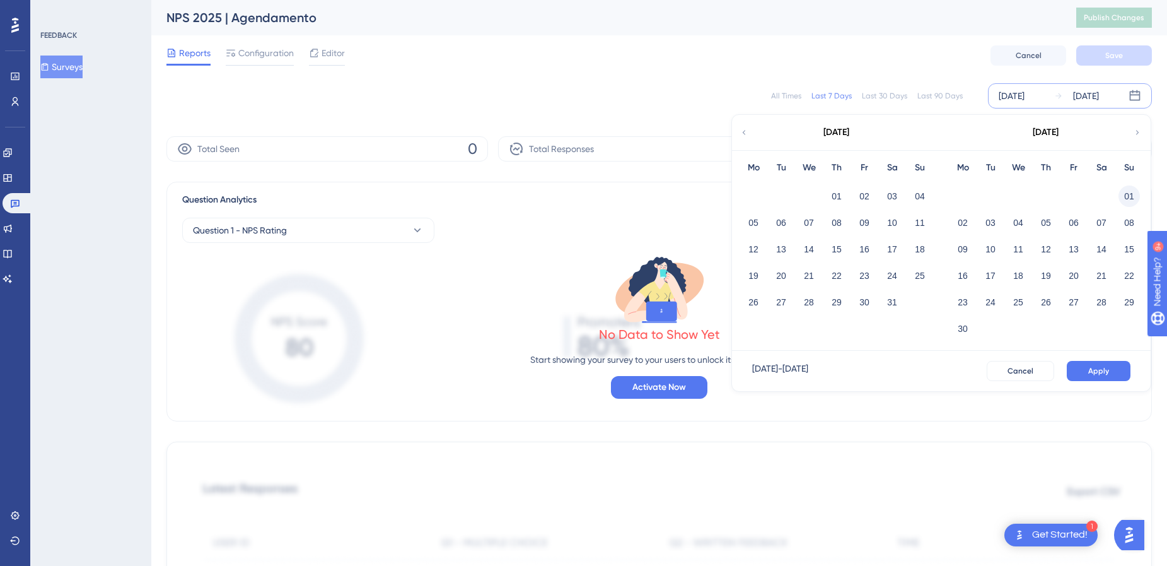
click at [1133, 202] on button "01" at bounding box center [1129, 195] width 21 height 21
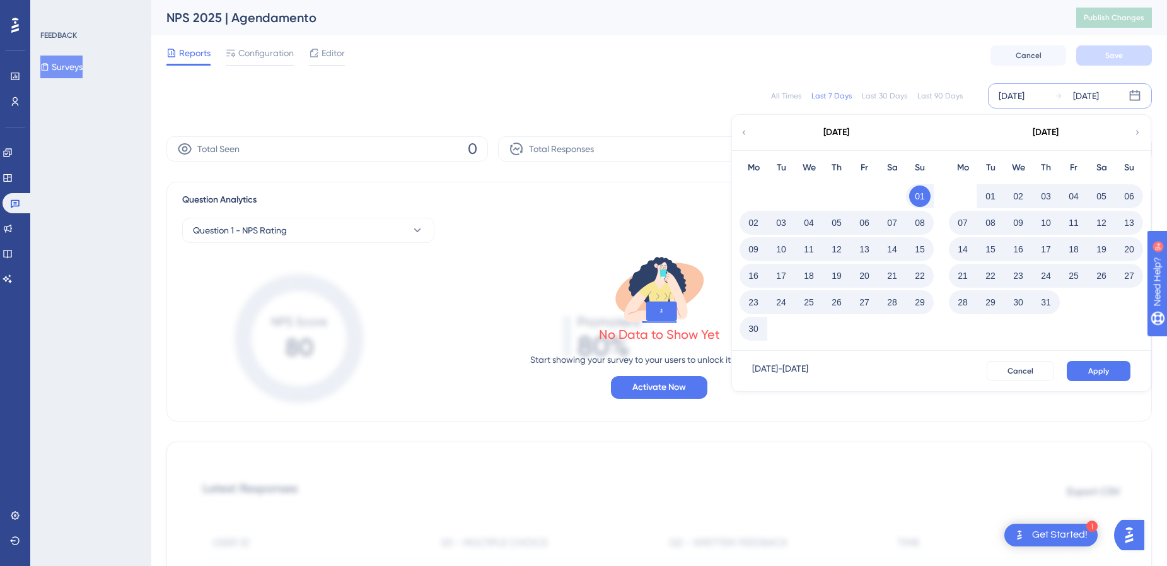
click at [1048, 300] on button "31" at bounding box center [1046, 301] width 21 height 21
click at [1099, 369] on span "Apply" at bounding box center [1099, 371] width 21 height 10
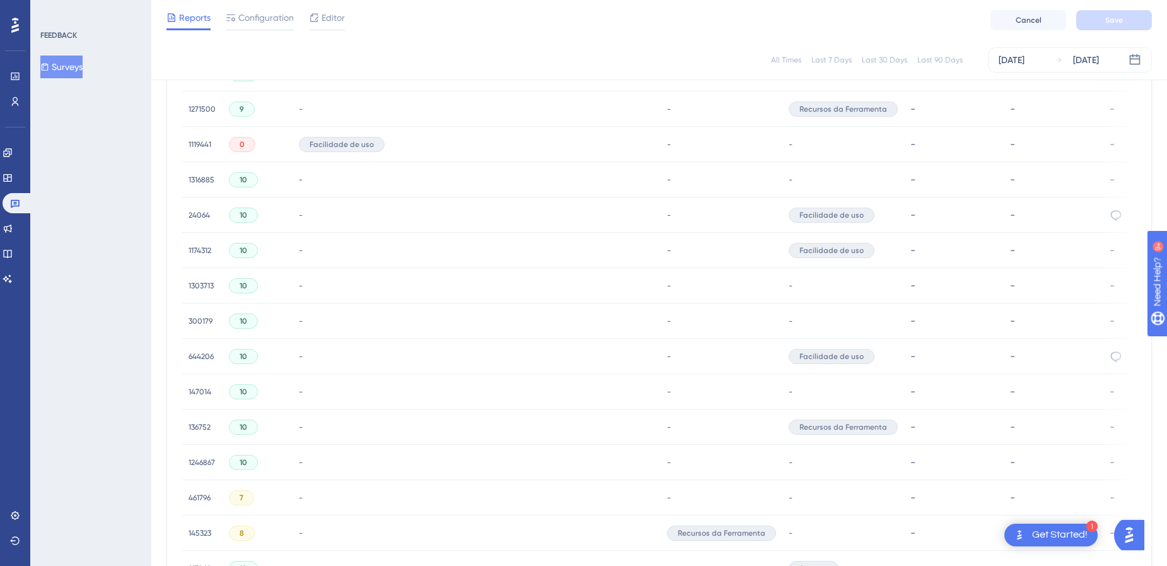
scroll to position [777, 0]
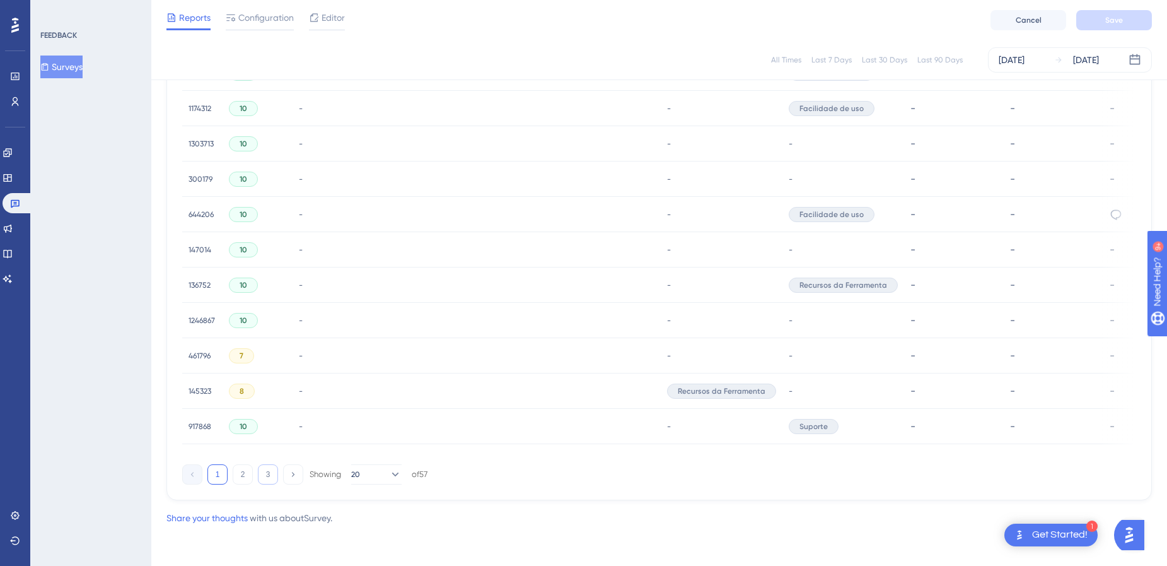
click at [272, 476] on button "3" at bounding box center [268, 474] width 20 height 20
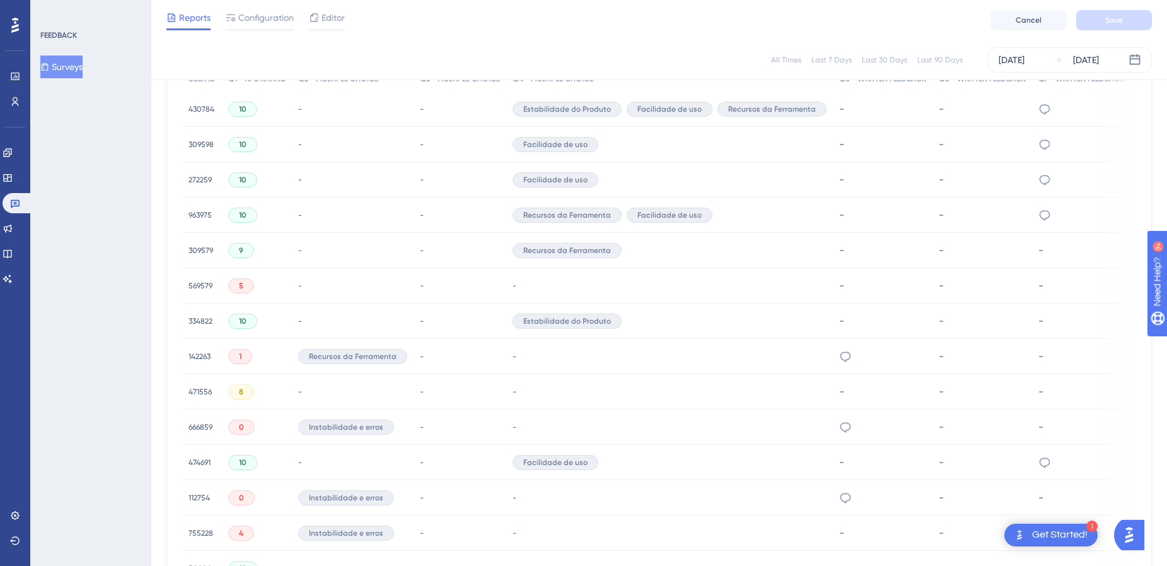
scroll to position [671, 0]
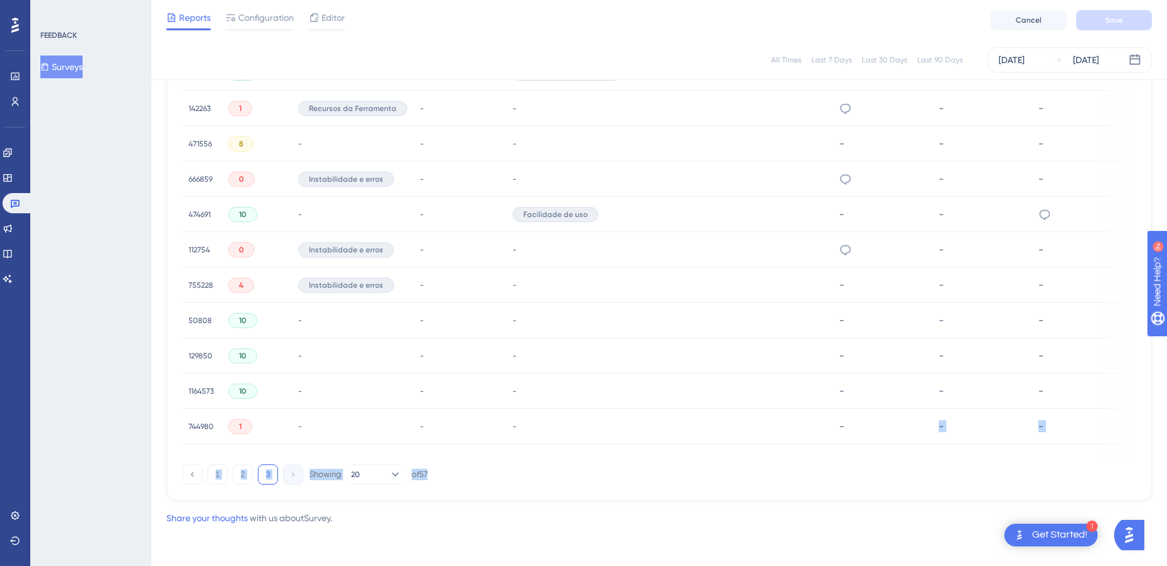
drag, startPoint x: 860, startPoint y: 454, endPoint x: 1091, endPoint y: 463, distance: 231.6
click at [1091, 463] on div "Latest Responses Export CSV USER ID Q1 - NPS RATING Q2 - MULTIPLE CHOICE Q3 - M…" at bounding box center [659, 135] width 986 height 730
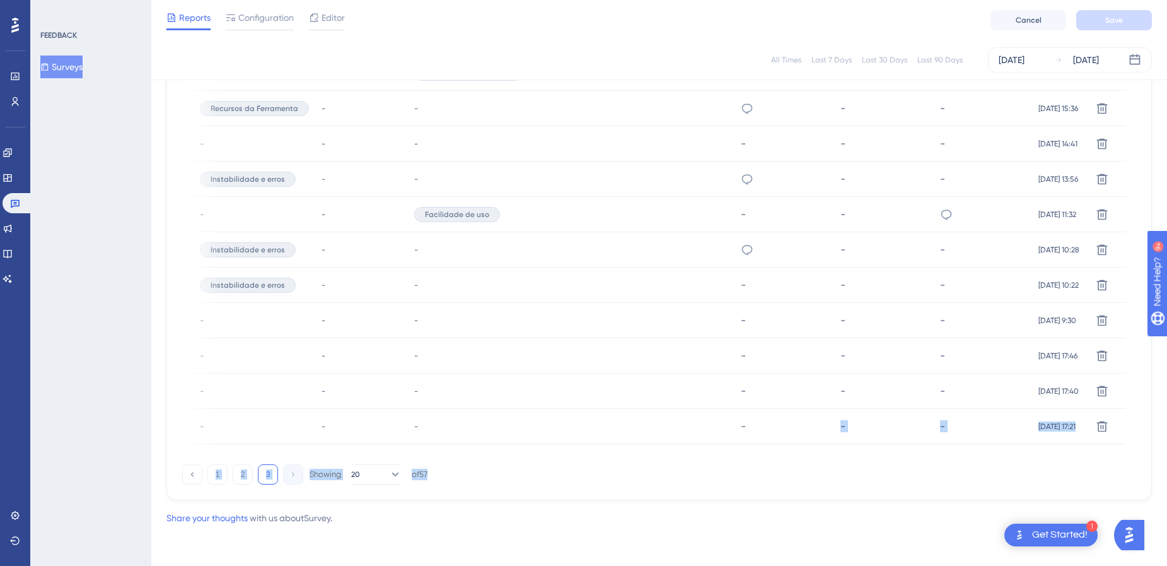
drag, startPoint x: 559, startPoint y: 486, endPoint x: 497, endPoint y: 488, distance: 61.8
click at [561, 486] on div "Latest Responses Export CSV USER ID Q1 - NPS RATING Q2 - MULTIPLE CHOICE Q3 - M…" at bounding box center [659, 135] width 986 height 730
click at [260, 476] on button "3" at bounding box center [268, 474] width 20 height 20
click at [274, 474] on button "3" at bounding box center [268, 474] width 20 height 20
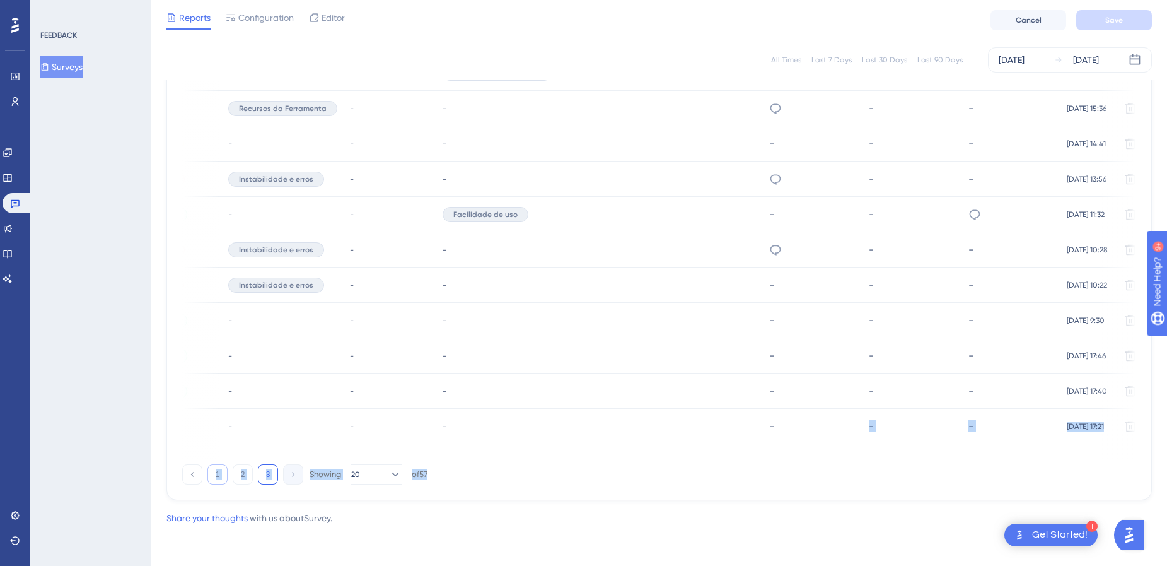
drag, startPoint x: 230, startPoint y: 477, endPoint x: 216, endPoint y: 475, distance: 14.1
click at [230, 478] on div "1 2 3 Showing 20 of 57" at bounding box center [304, 474] width 245 height 20
click at [208, 470] on button "1" at bounding box center [217, 474] width 20 height 20
click at [216, 472] on div "Latest Responses Export CSV USER ID Q1 - NPS RATING Q2 - MULTIPLE CHOICE Q3 - M…" at bounding box center [659, 135] width 986 height 730
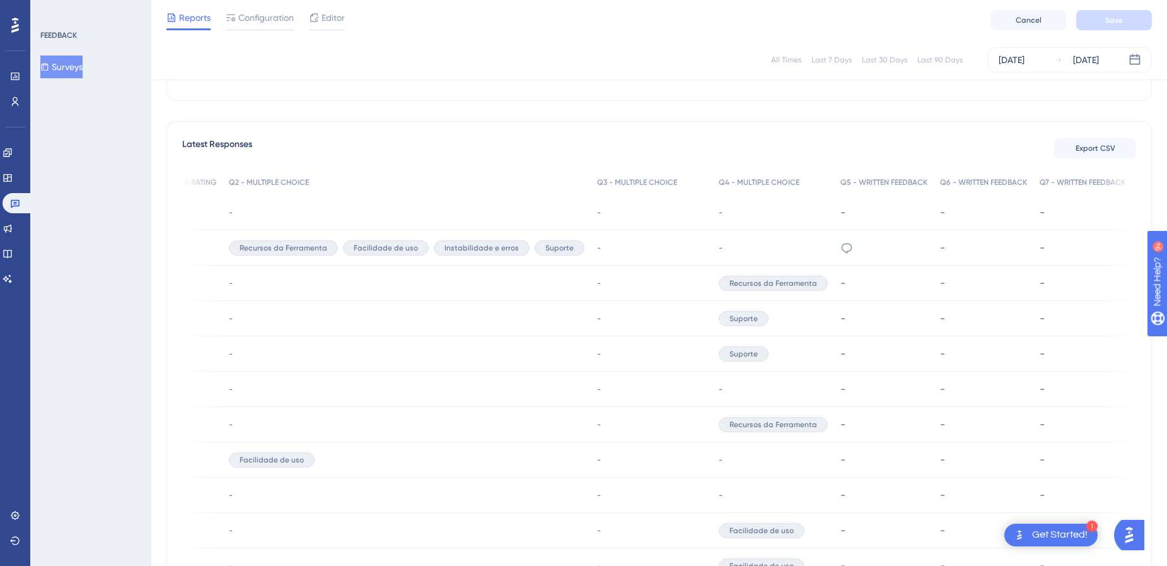
scroll to position [694, 0]
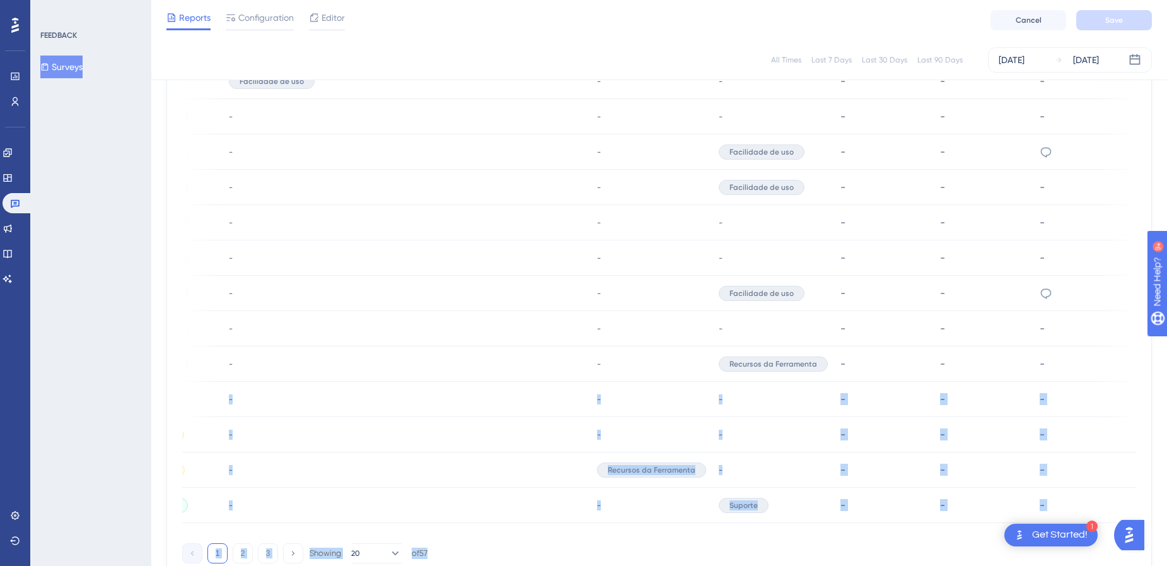
click at [651, 549] on div "1 2 3 Showing 20 of 57" at bounding box center [659, 550] width 954 height 25
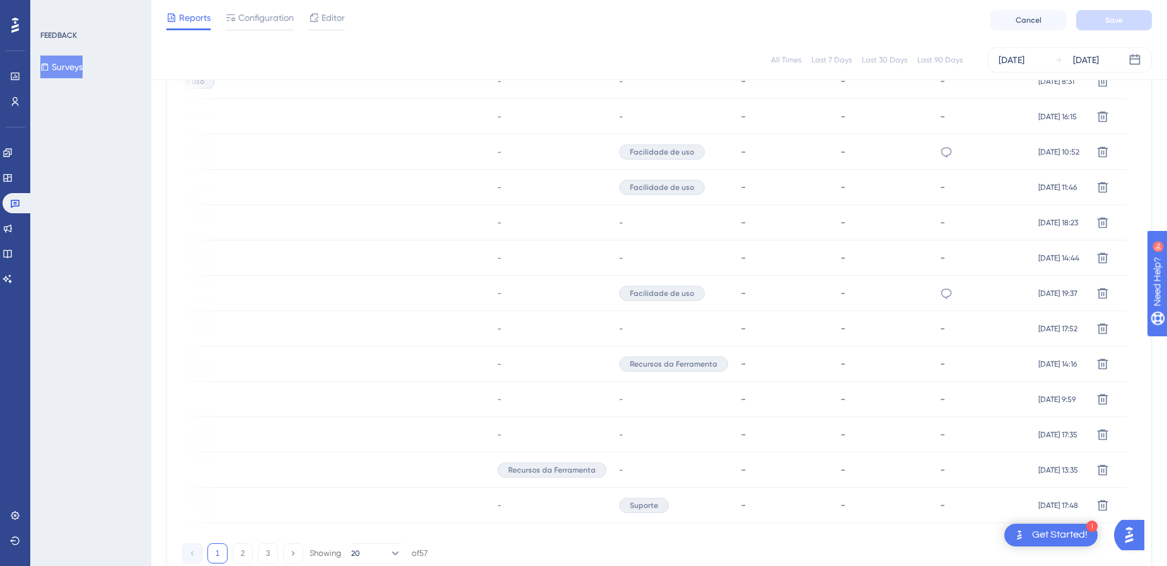
scroll to position [777, 0]
